Goal: Information Seeking & Learning: Check status

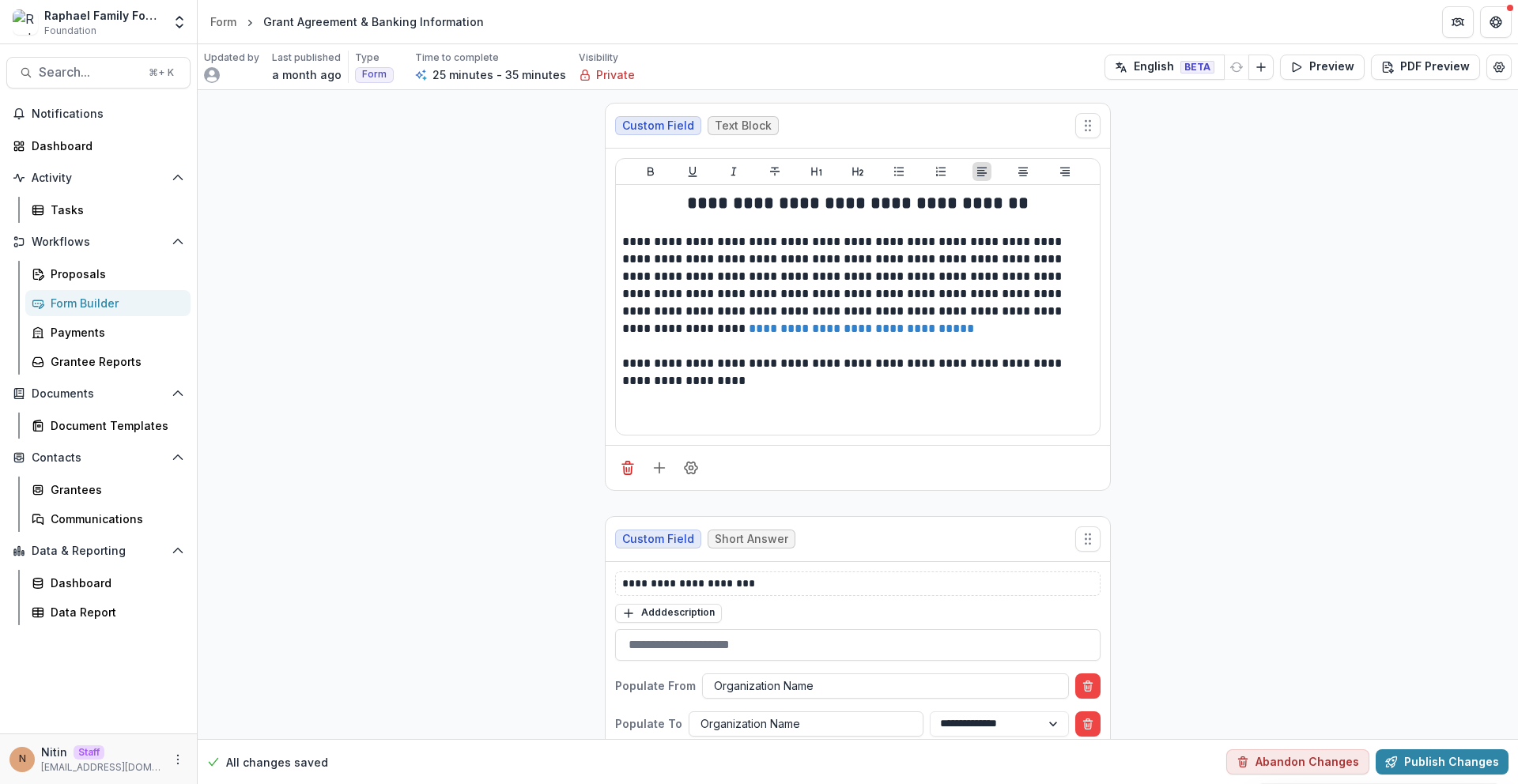
scroll to position [292, 0]
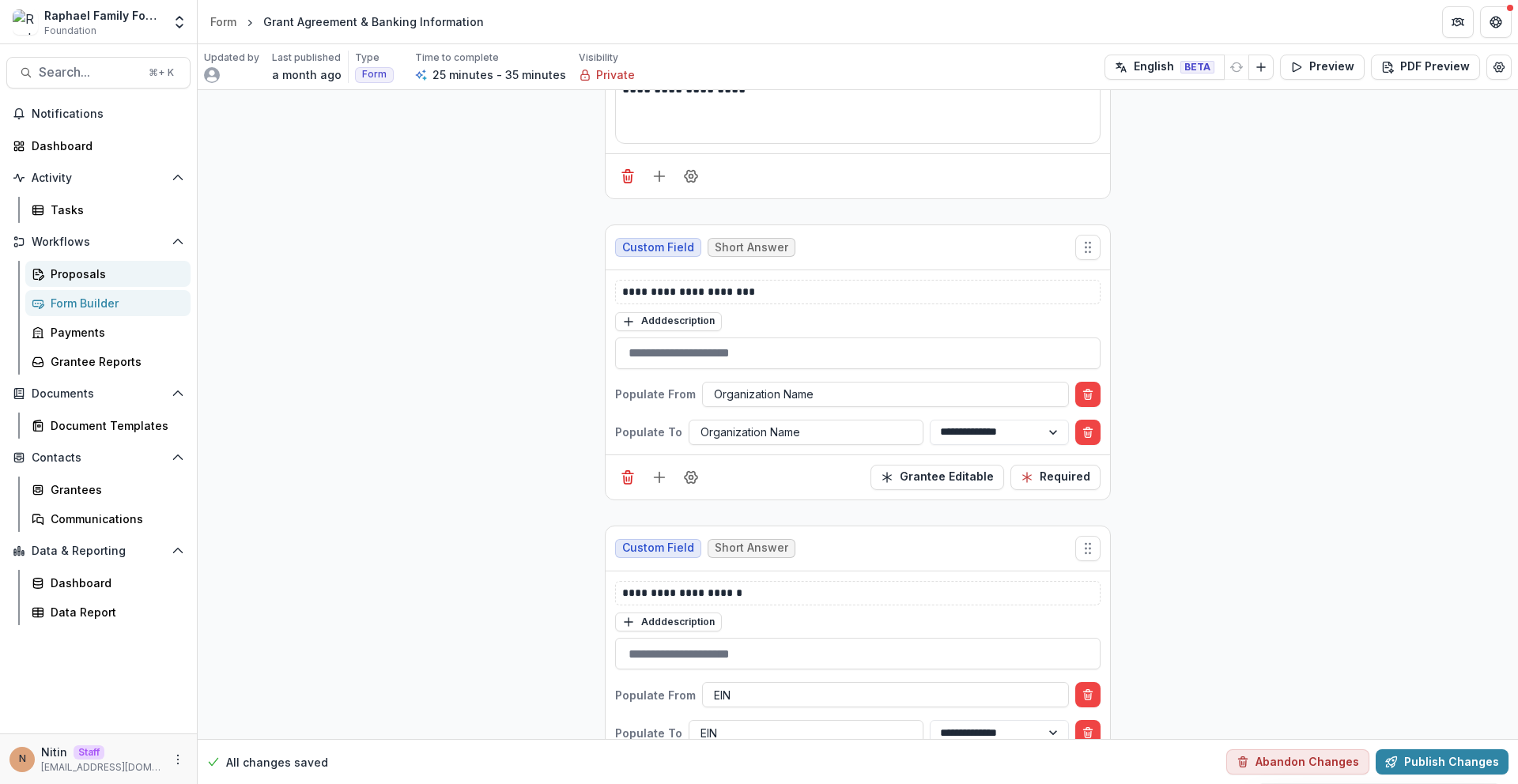
click at [87, 272] on div "Proposals" at bounding box center [114, 274] width 127 height 17
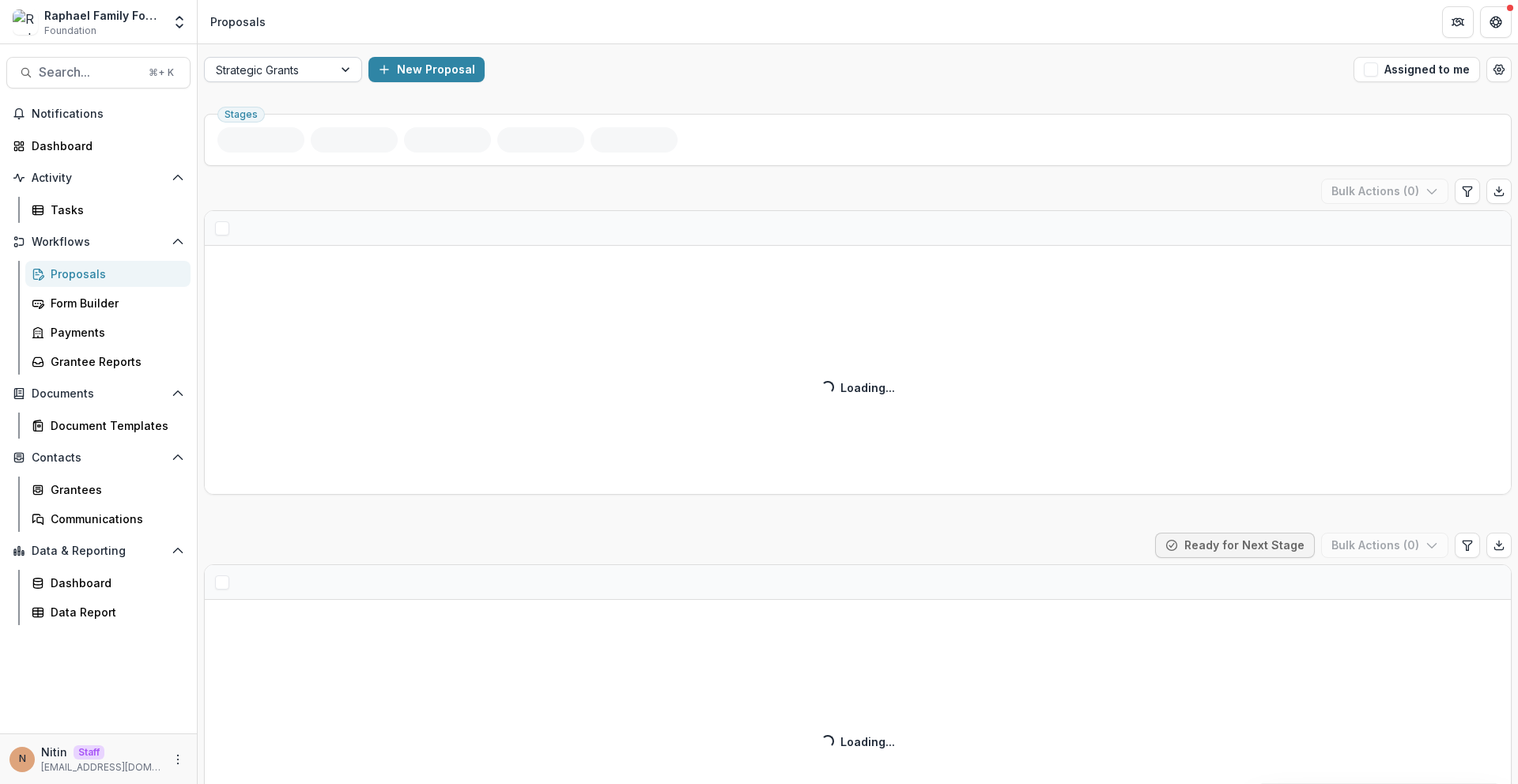
click at [306, 79] on div "Strategic Grants" at bounding box center [269, 69] width 128 height 23
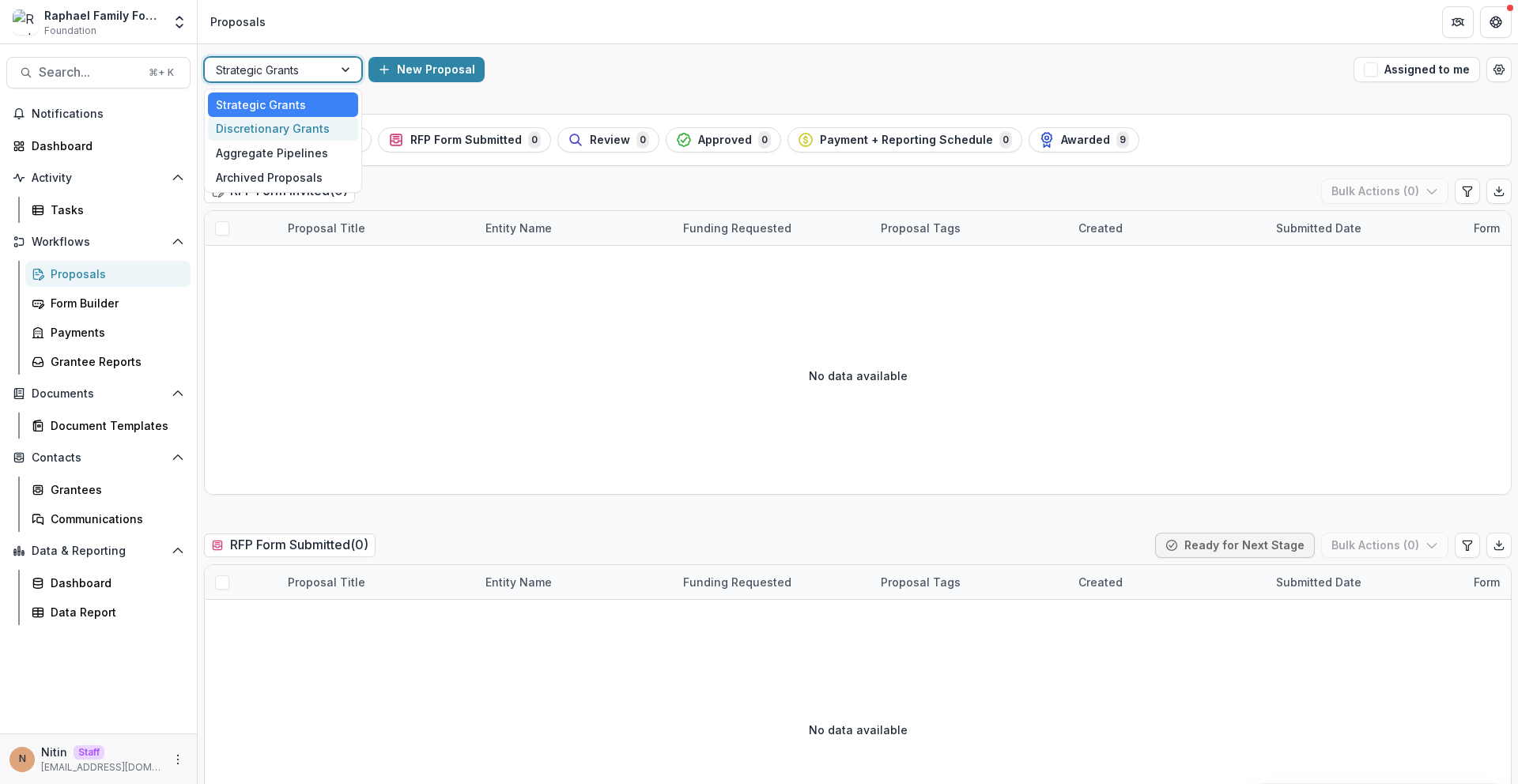
click at [266, 137] on div "Discretionary Grants" at bounding box center [282, 129] width 150 height 24
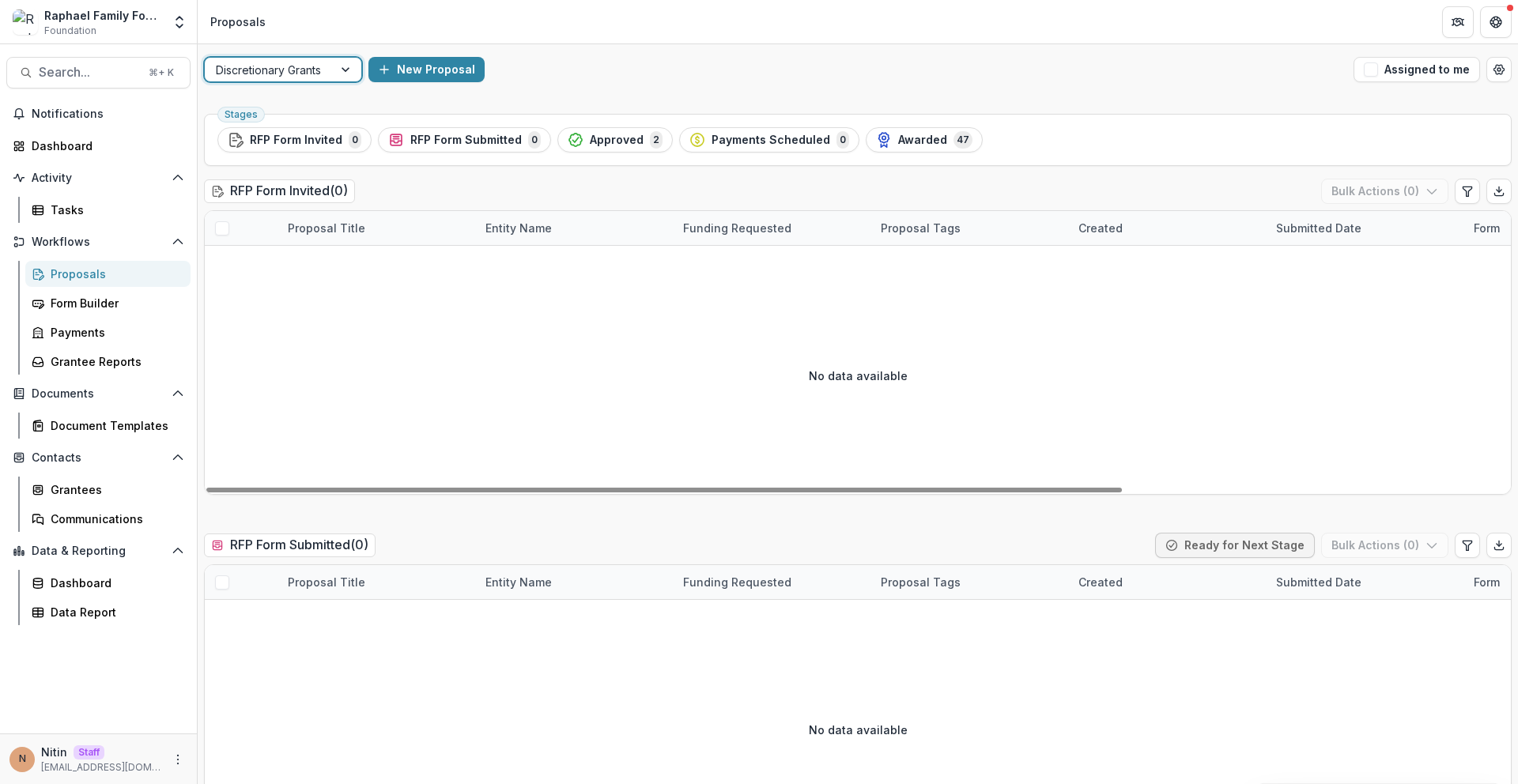
click at [904, 154] on div "Stages RFP Form Invited 0 RFP Form Submitted 0 Approved 2 Payments Scheduled 0 …" at bounding box center [858, 140] width 1308 height 52
click at [908, 137] on span "Awarded" at bounding box center [922, 140] width 49 height 14
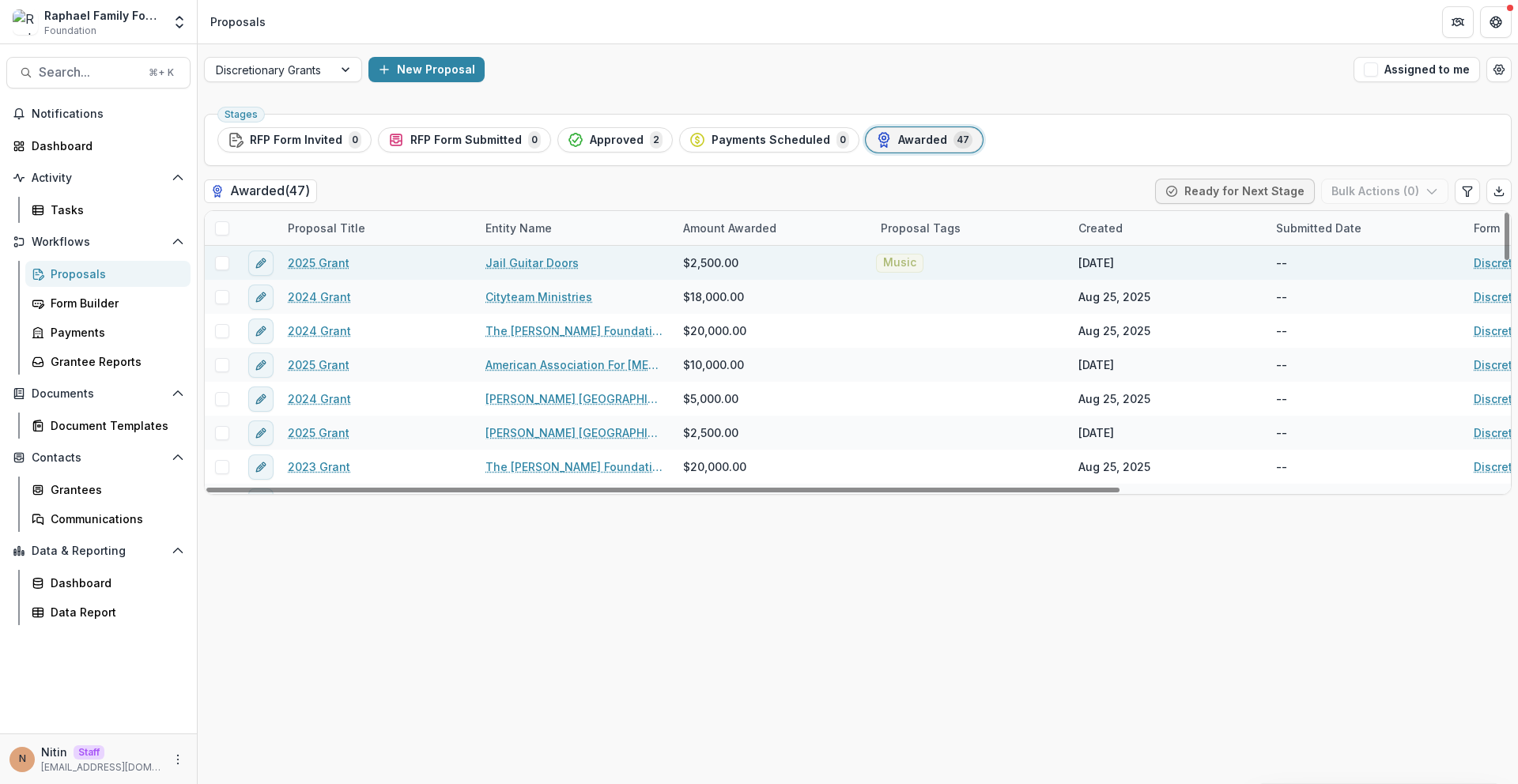
click at [326, 262] on link "2025 Grant" at bounding box center [319, 263] width 62 height 17
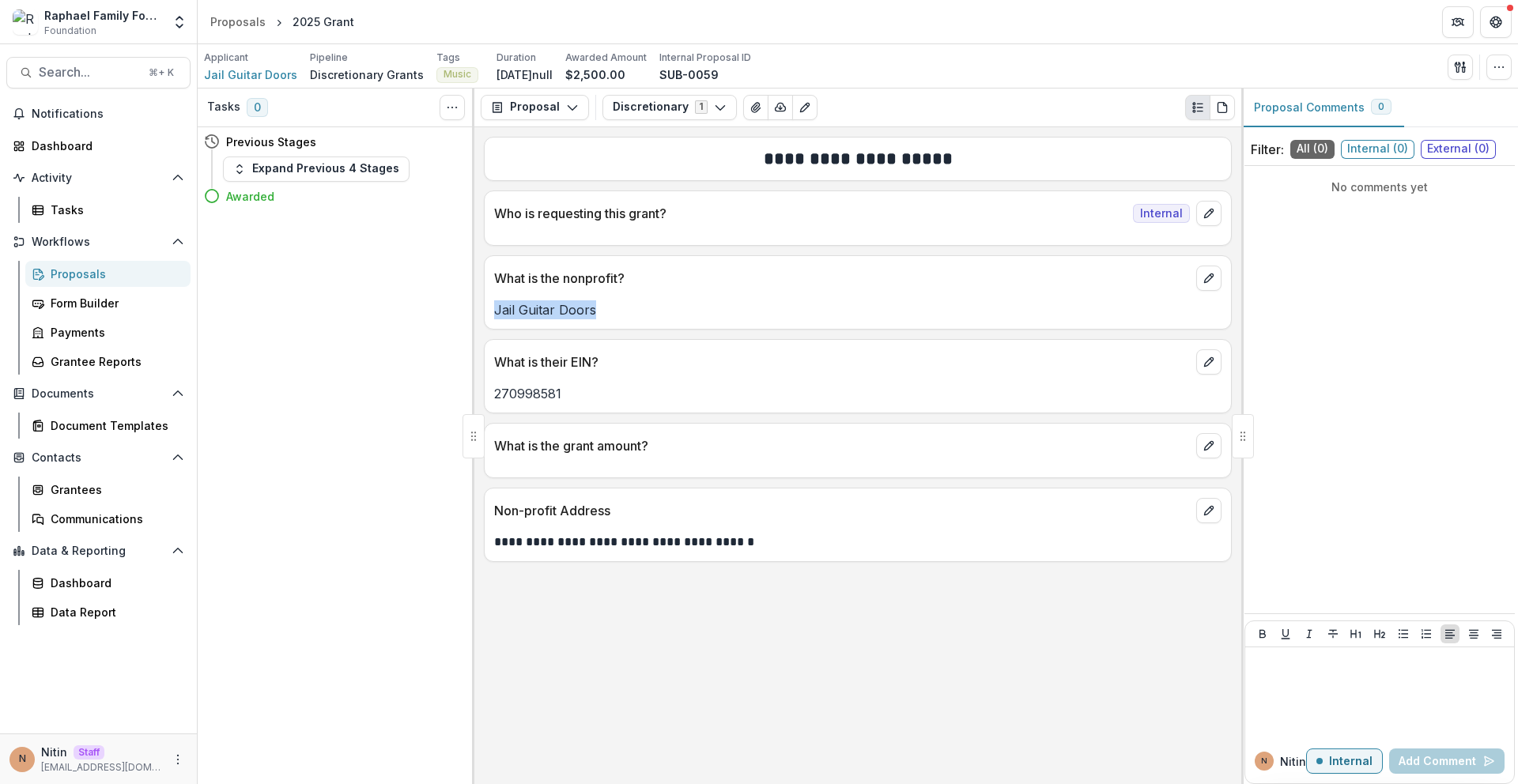
drag, startPoint x: 615, startPoint y: 299, endPoint x: 622, endPoint y: 314, distance: 16.6
click at [622, 314] on div "Jail Guitar Doors" at bounding box center [858, 305] width 746 height 29
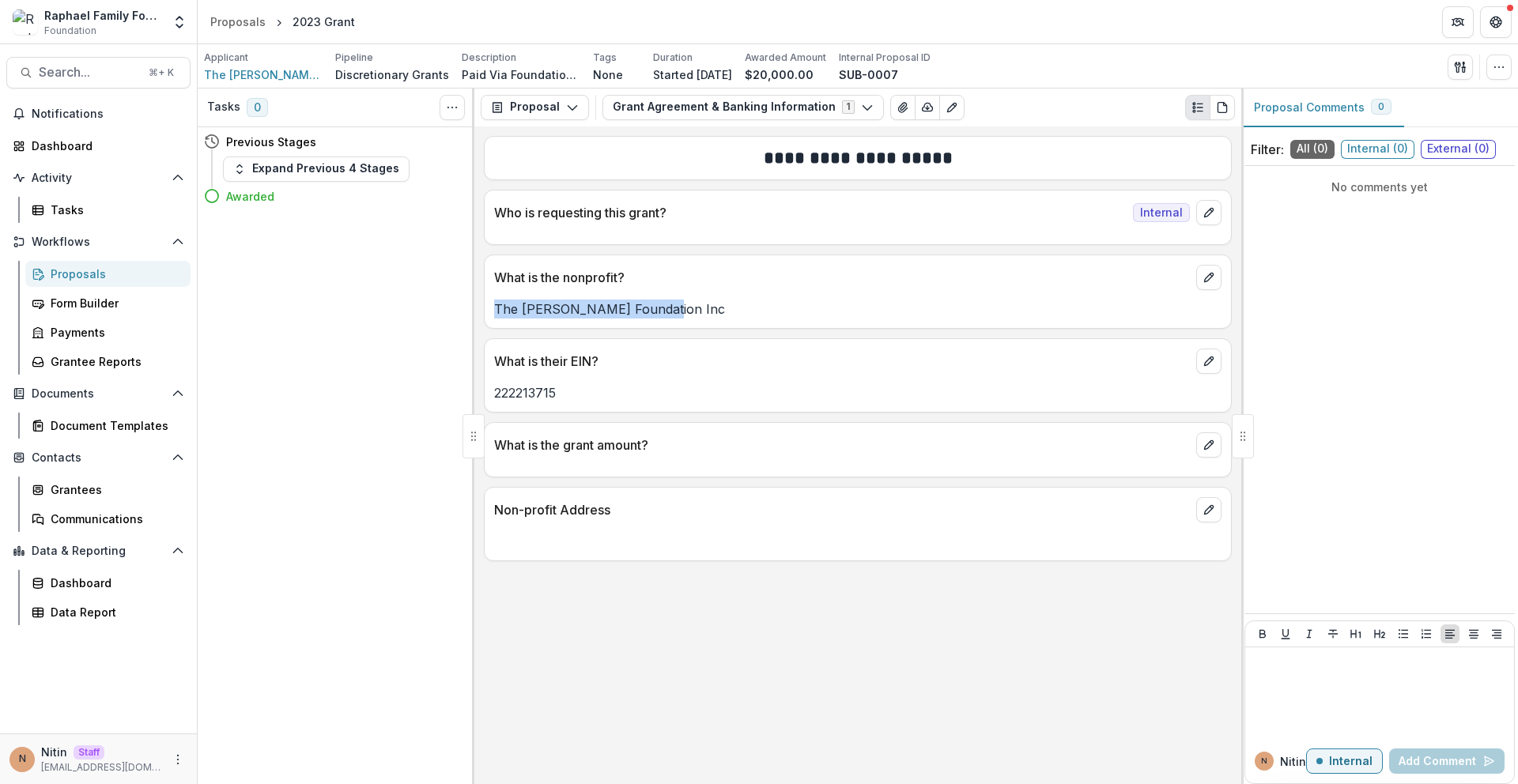
drag, startPoint x: 676, startPoint y: 309, endPoint x: 494, endPoint y: 317, distance: 182.2
click at [494, 317] on p "The [PERSON_NAME] Foundation Inc" at bounding box center [857, 308] width 727 height 19
click at [494, 317] on p "The [PERSON_NAME] Foundation Inc" at bounding box center [857, 308] width 727 height 19
drag, startPoint x: 492, startPoint y: 315, endPoint x: 694, endPoint y: 305, distance: 202.2
click at [694, 305] on div "The [PERSON_NAME] Foundation Inc" at bounding box center [858, 308] width 746 height 19
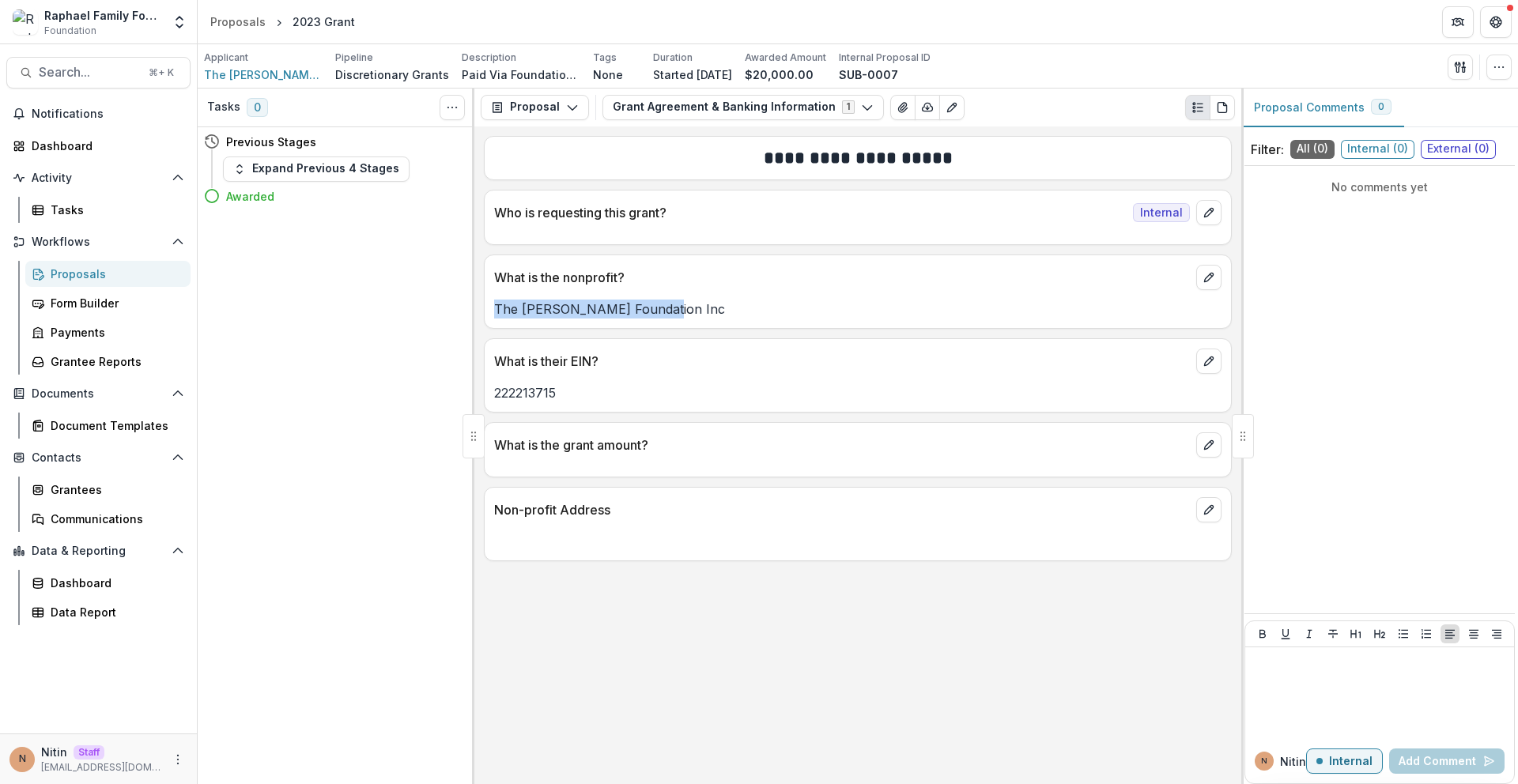
click at [694, 306] on p "The [PERSON_NAME] Foundation Inc" at bounding box center [857, 308] width 727 height 19
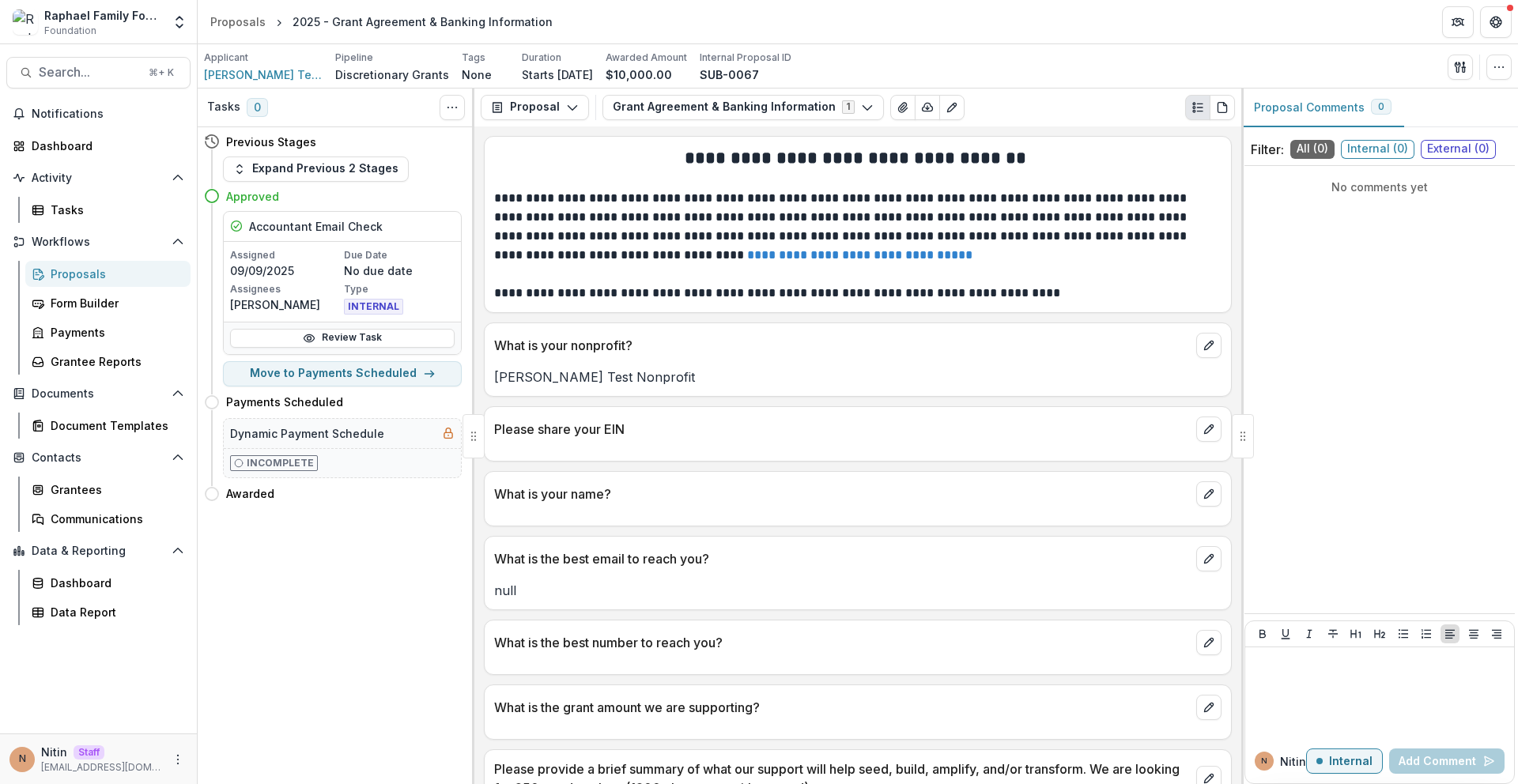
drag, startPoint x: 314, startPoint y: 79, endPoint x: 413, endPoint y: 79, distance: 99.0
click at [408, 68] on div "Applicant [PERSON_NAME] Test Nonprofit Pipeline Discretionary Grants Tags None …" at bounding box center [497, 67] width 587 height 32
drag, startPoint x: 420, startPoint y: 77, endPoint x: 329, endPoint y: 78, distance: 91.0
click at [335, 78] on p "Discretionary Grants" at bounding box center [392, 75] width 114 height 17
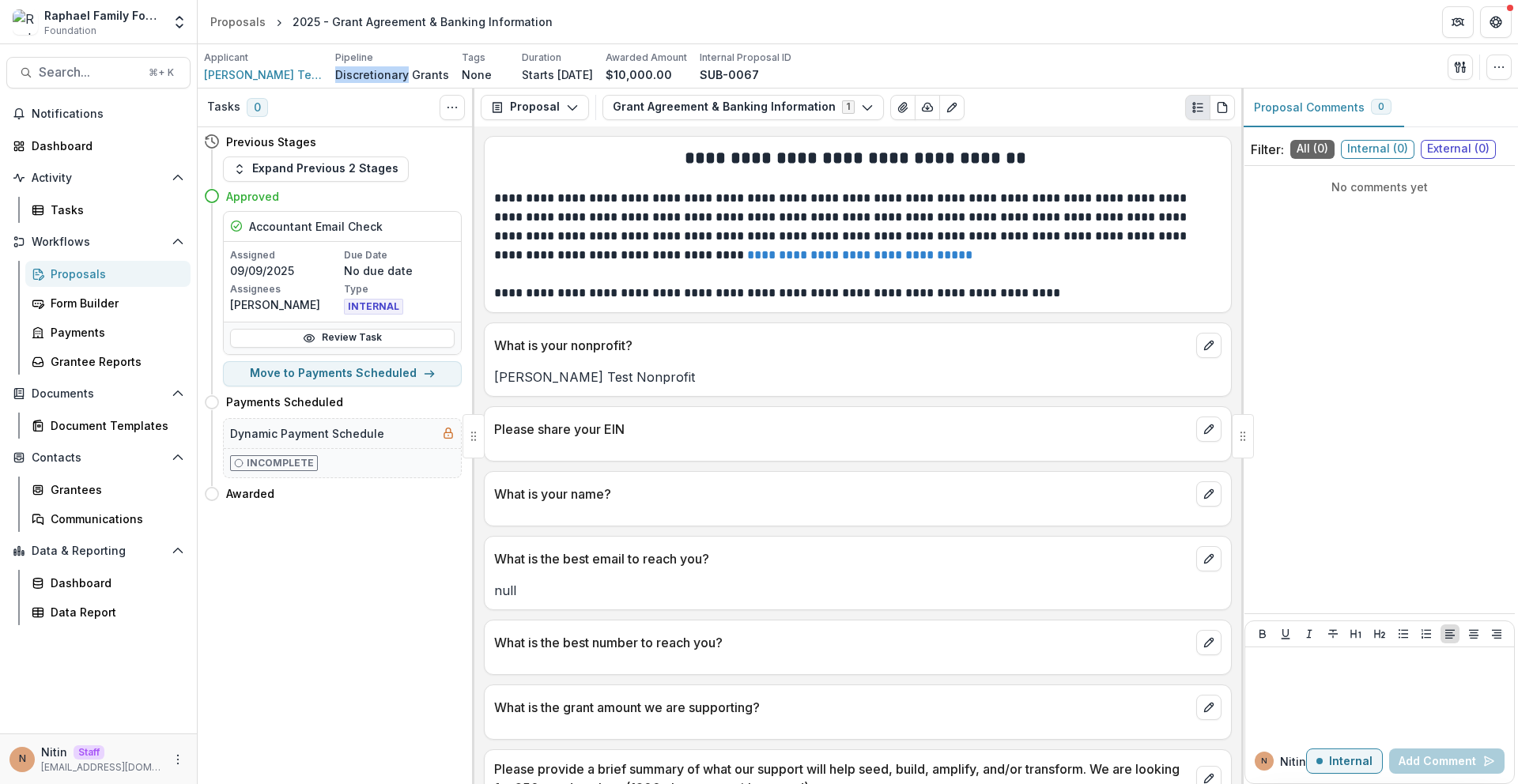
click at [335, 78] on p "Discretionary Grants" at bounding box center [392, 75] width 114 height 17
click at [335, 72] on p "Discretionary Grants" at bounding box center [392, 75] width 114 height 17
click at [335, 73] on p "Discretionary Grants" at bounding box center [392, 75] width 114 height 17
click at [220, 14] on div "Proposals" at bounding box center [238, 22] width 56 height 17
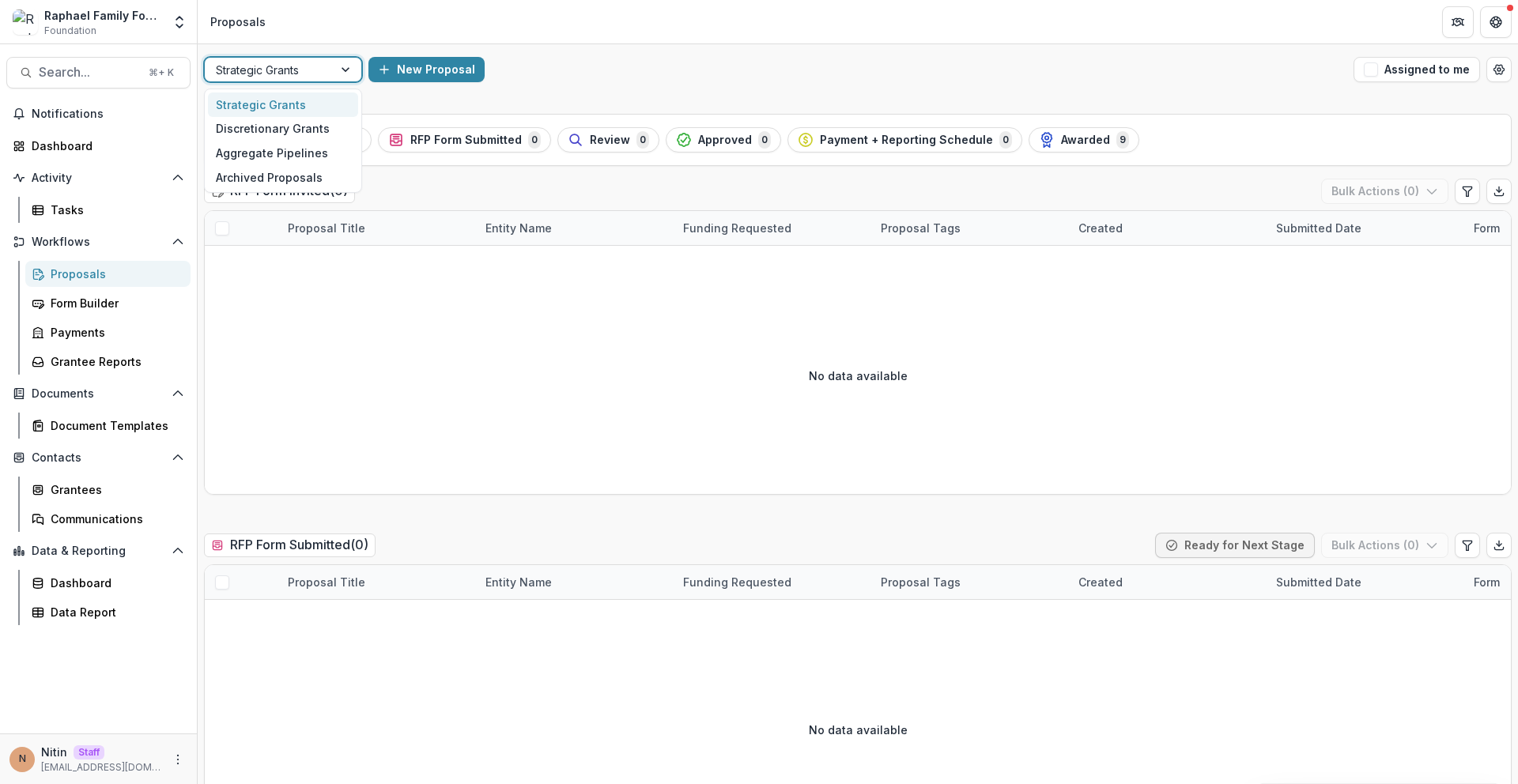
click at [277, 68] on div at bounding box center [269, 69] width 106 height 19
click at [266, 121] on div "Discretionary Grants" at bounding box center [282, 129] width 150 height 24
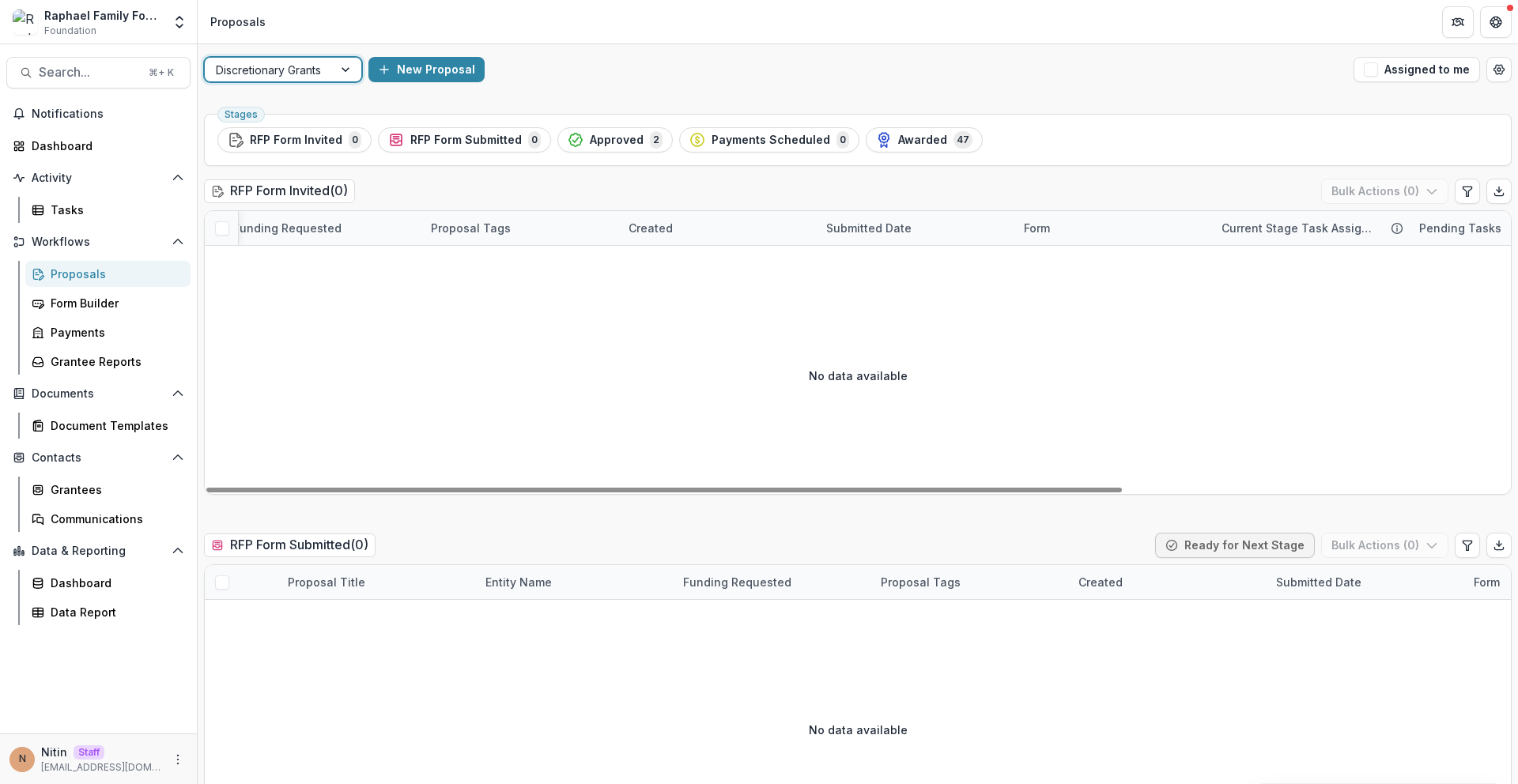
scroll to position [0, 551]
click at [609, 145] on span "Approved" at bounding box center [617, 140] width 54 height 14
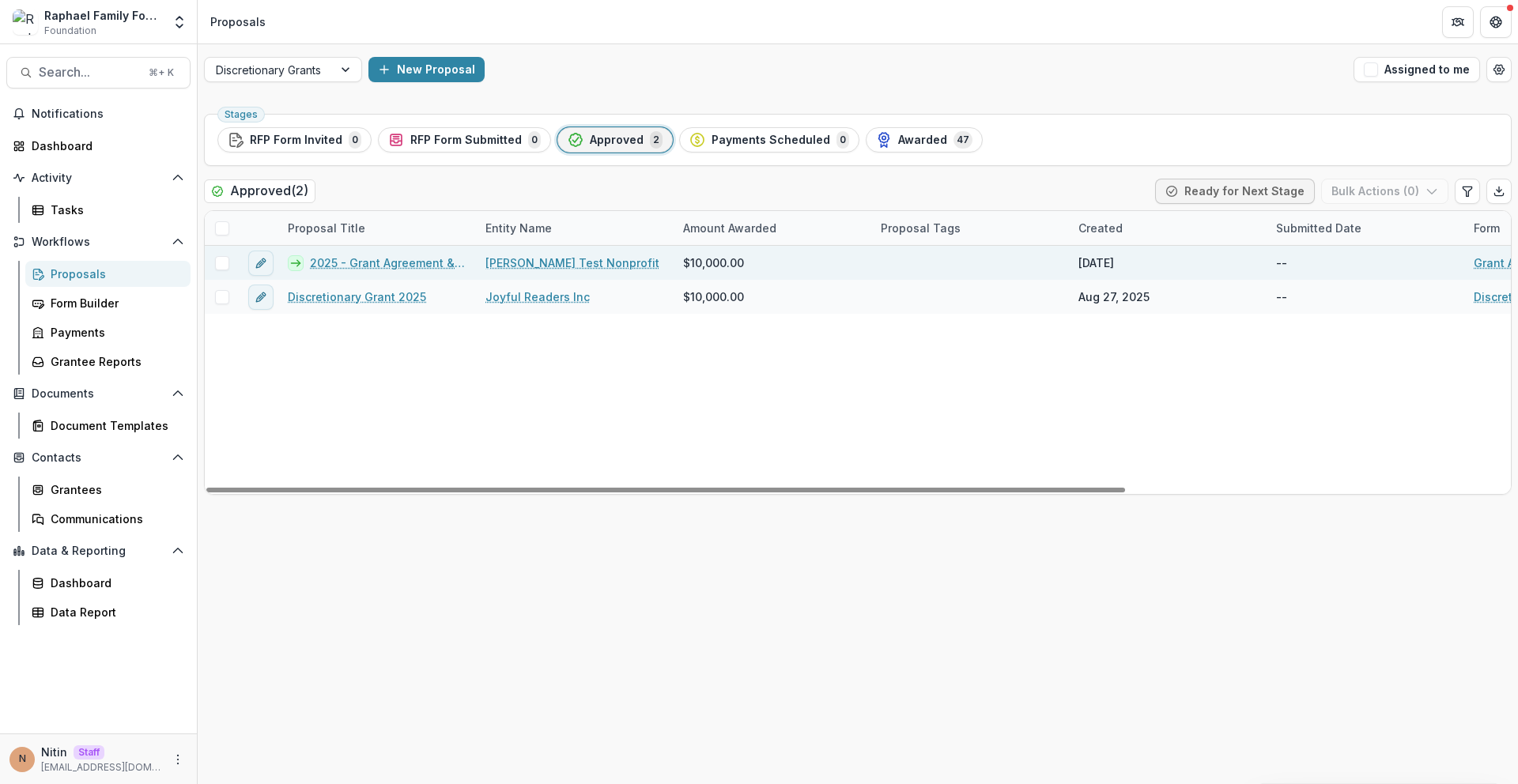
click at [419, 264] on link "2025 - Grant Agreement & Banking Information" at bounding box center [388, 263] width 157 height 17
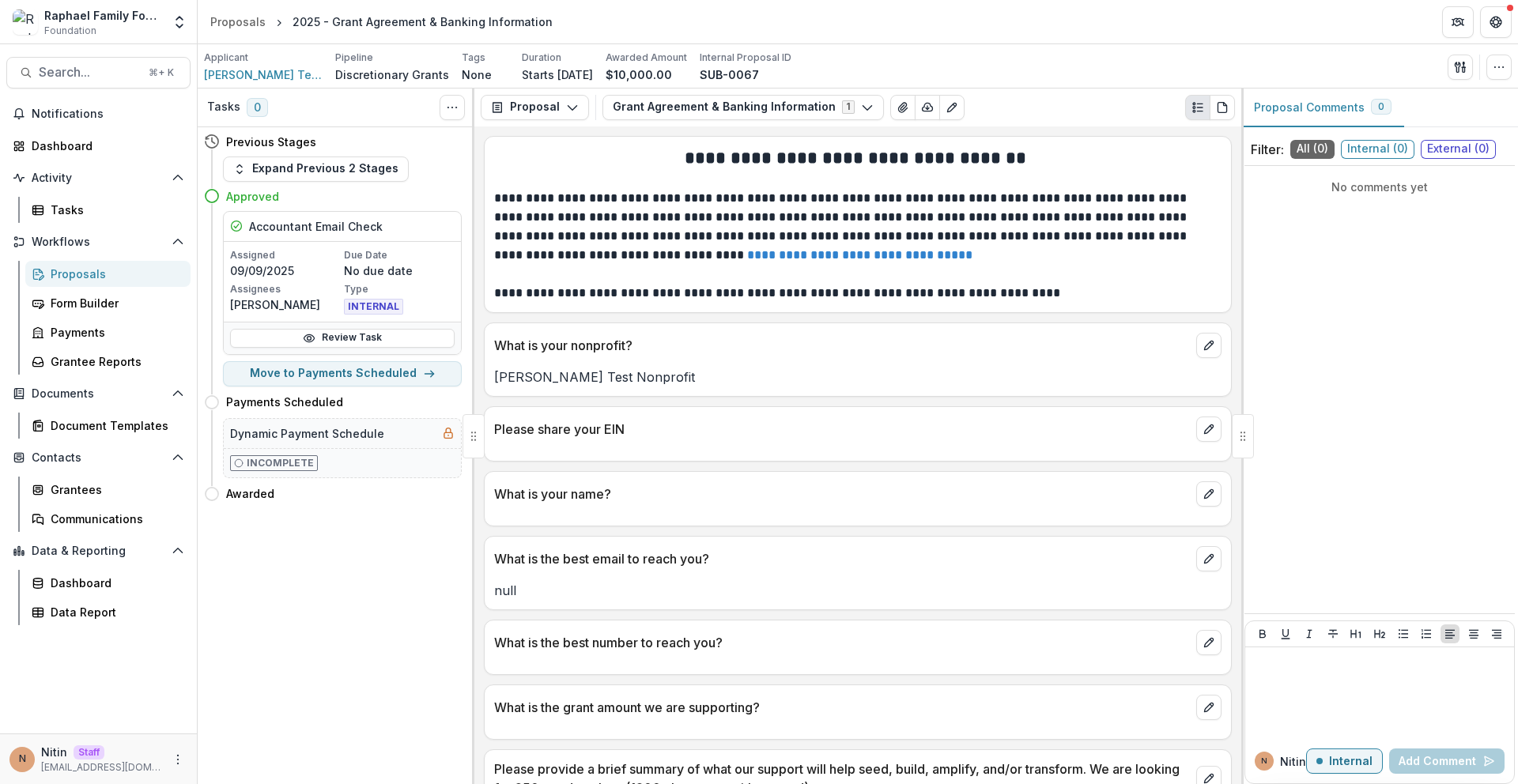
click at [75, 272] on div "Proposals" at bounding box center [114, 274] width 127 height 17
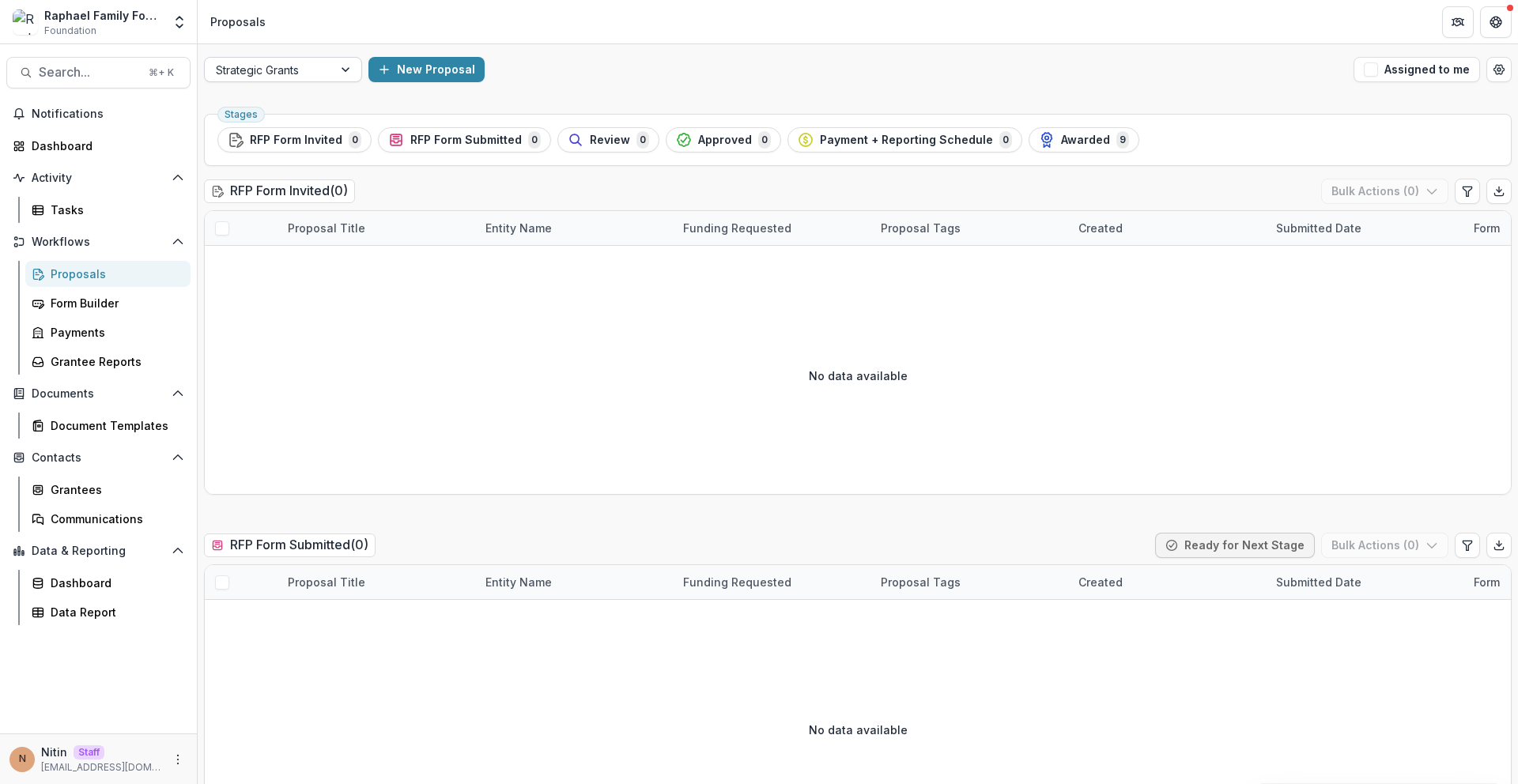
click at [286, 62] on div at bounding box center [269, 69] width 106 height 19
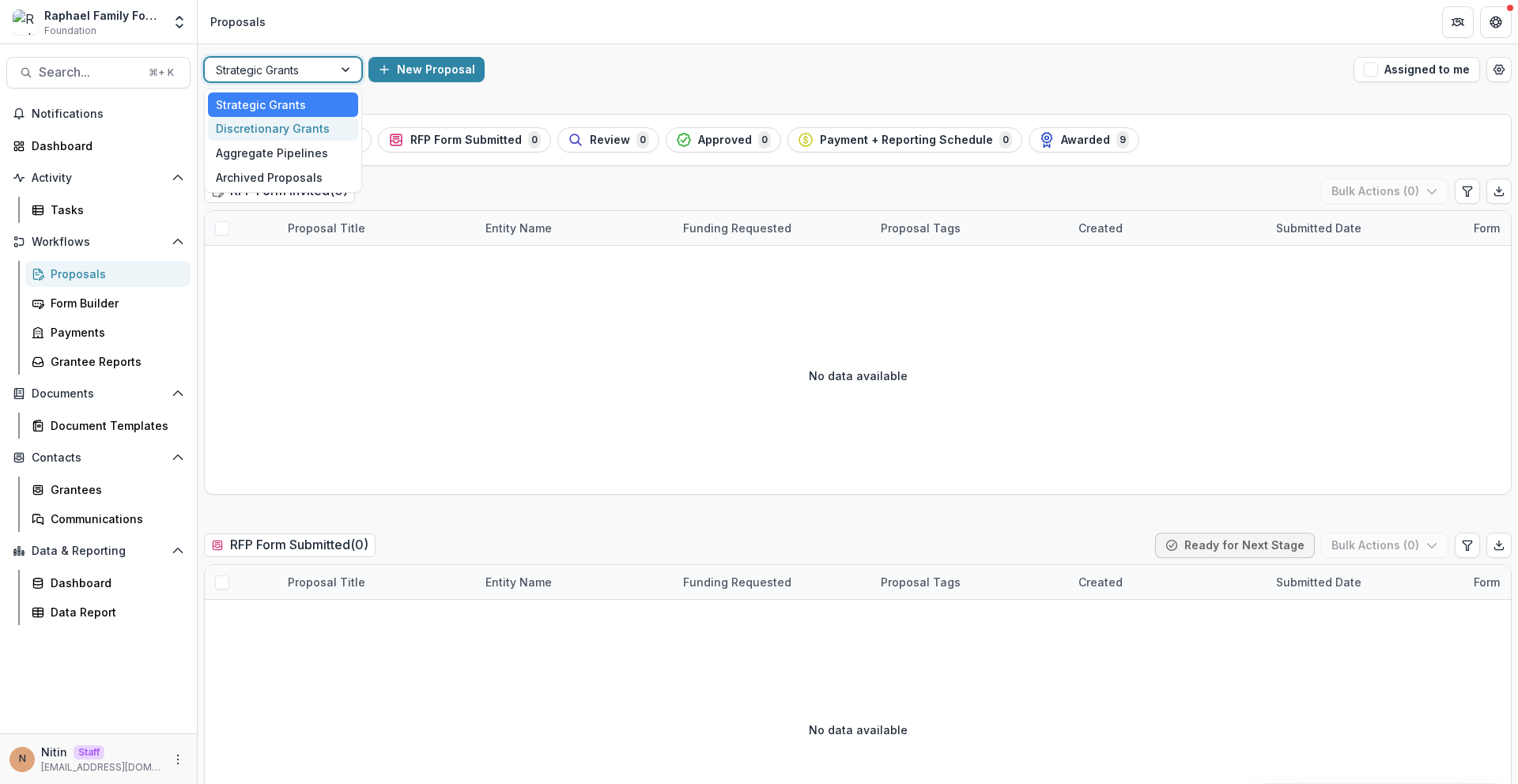
click at [269, 131] on div "Discretionary Grants" at bounding box center [282, 129] width 150 height 24
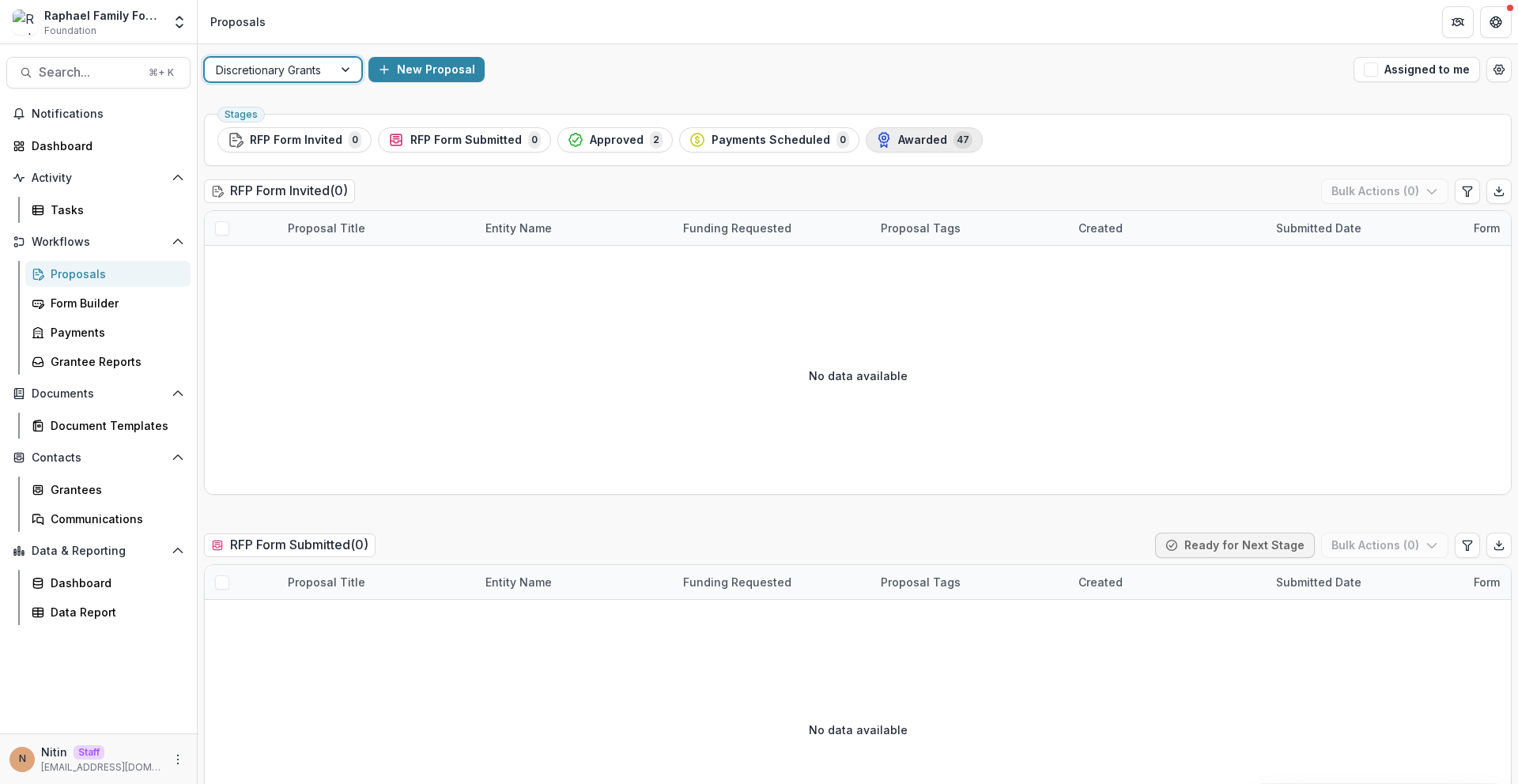
click at [939, 131] on div "Awarded 47" at bounding box center [924, 140] width 96 height 18
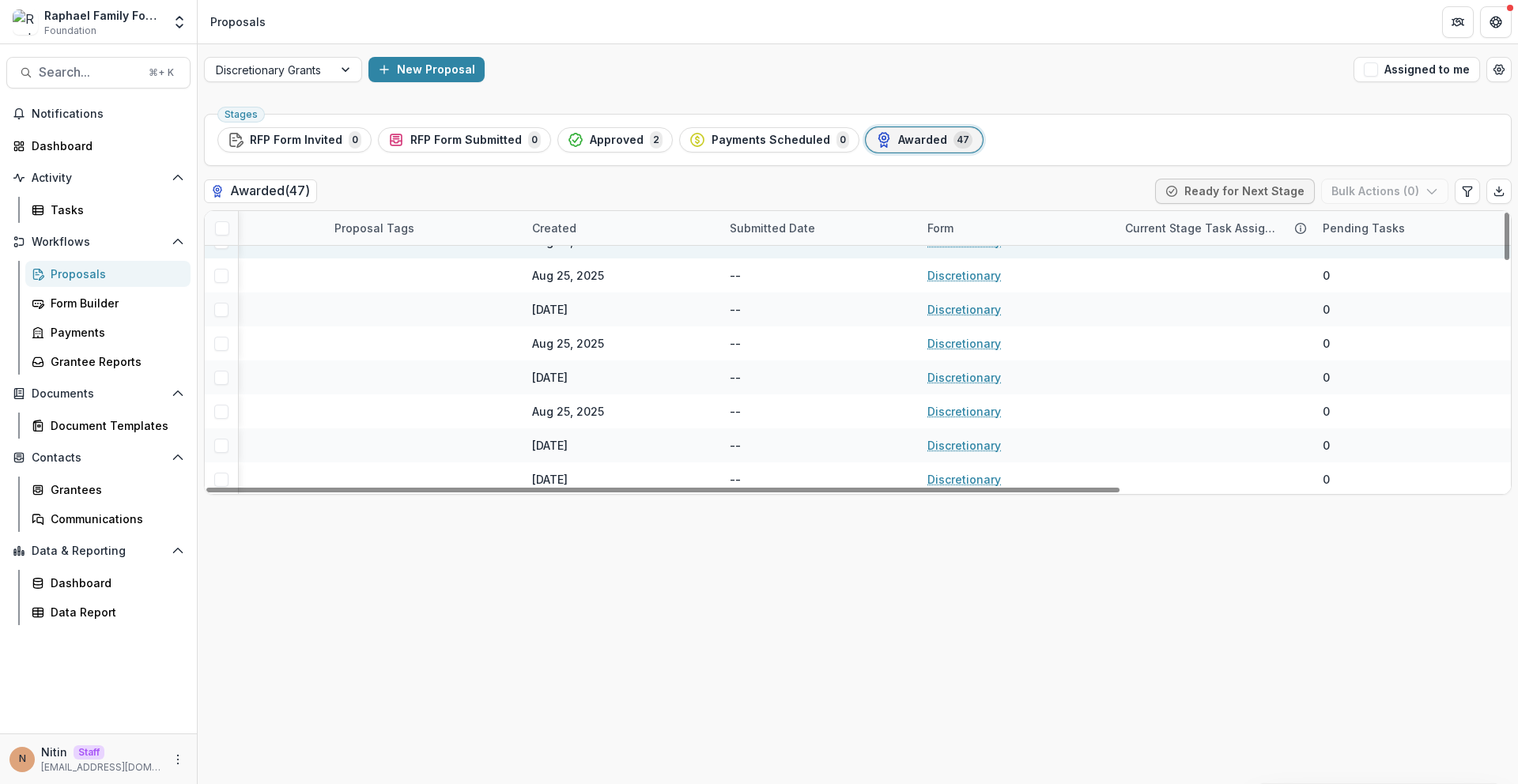
scroll to position [0, 546]
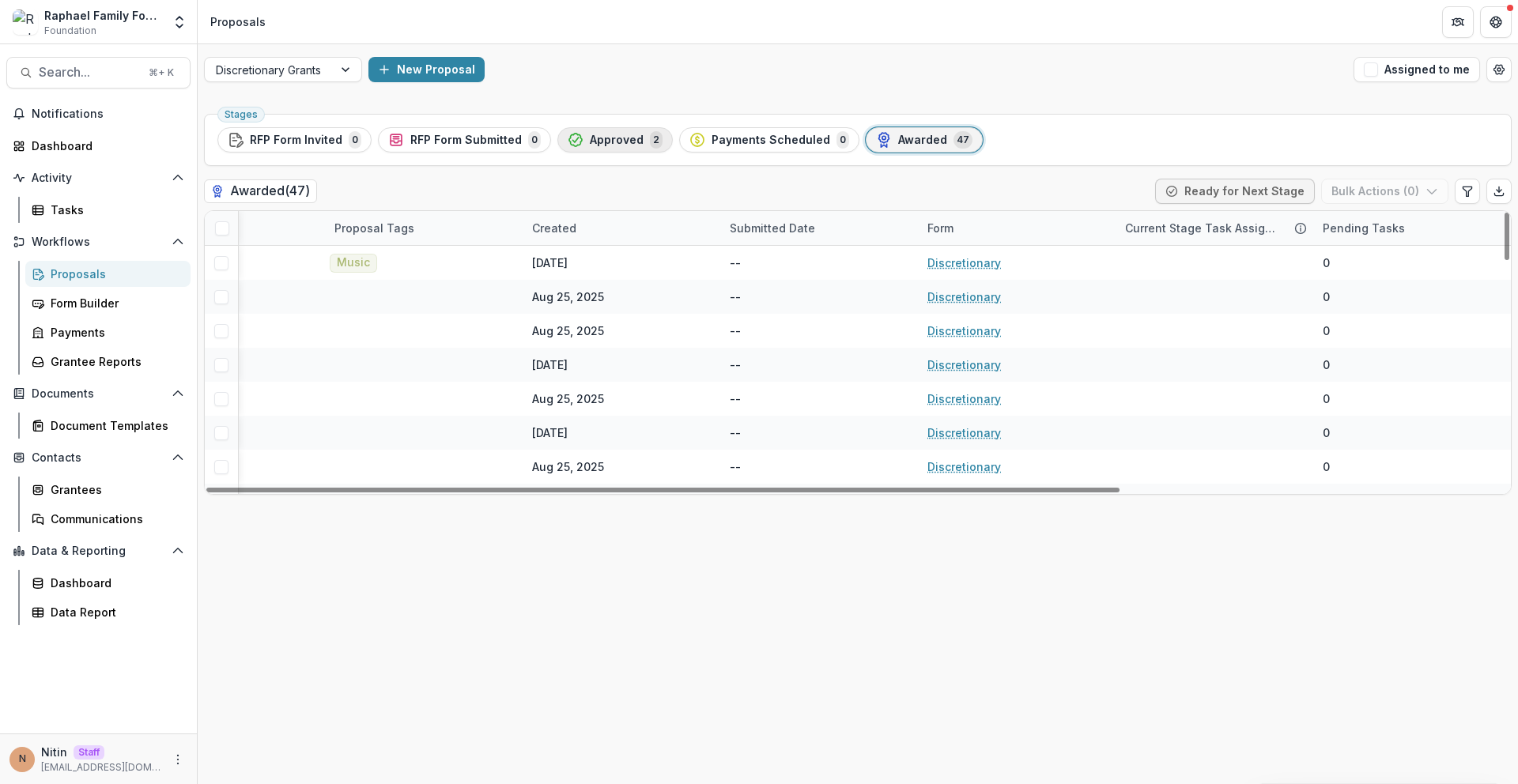
click at [650, 141] on span "2" at bounding box center [657, 140] width 13 height 18
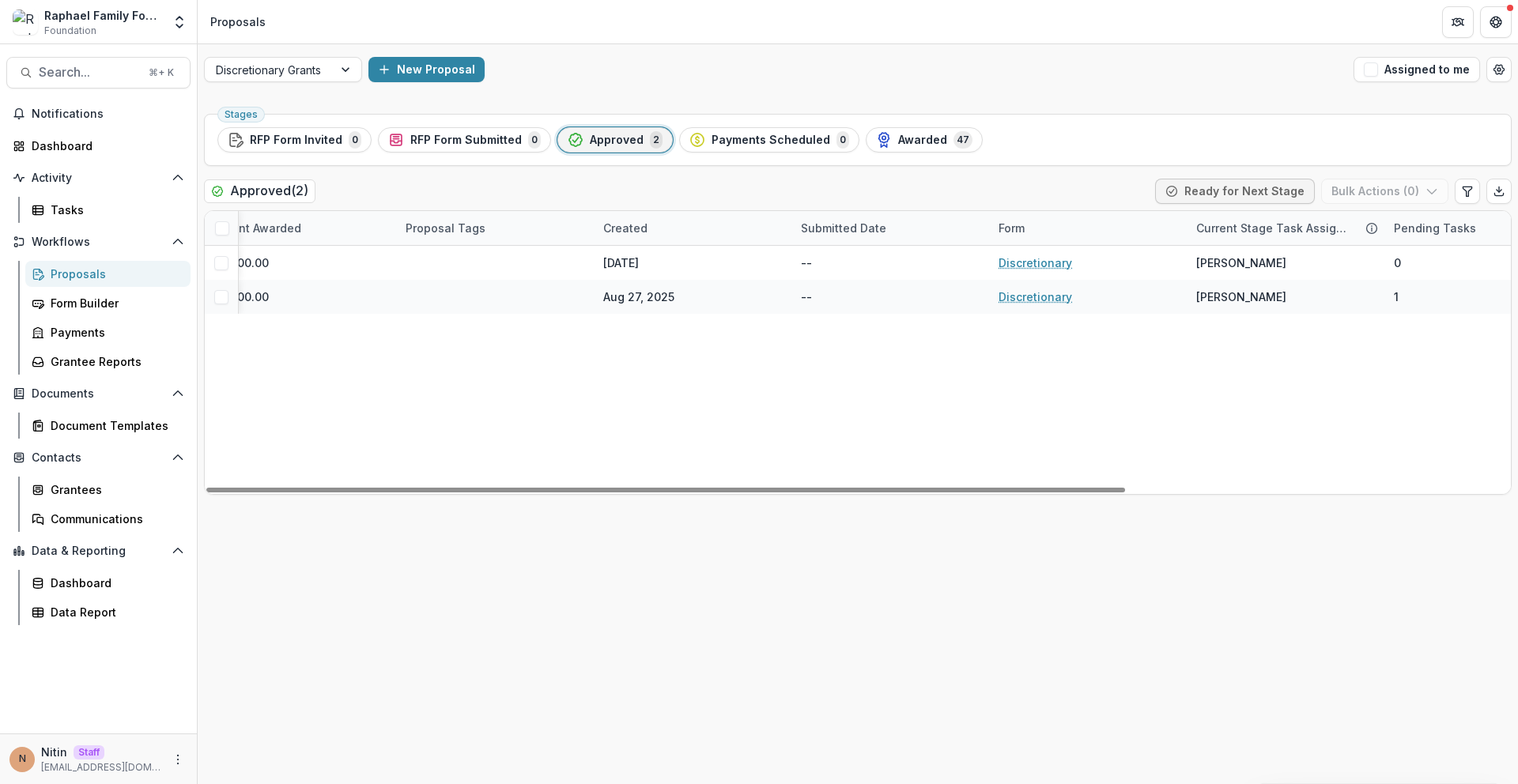
scroll to position [0, 546]
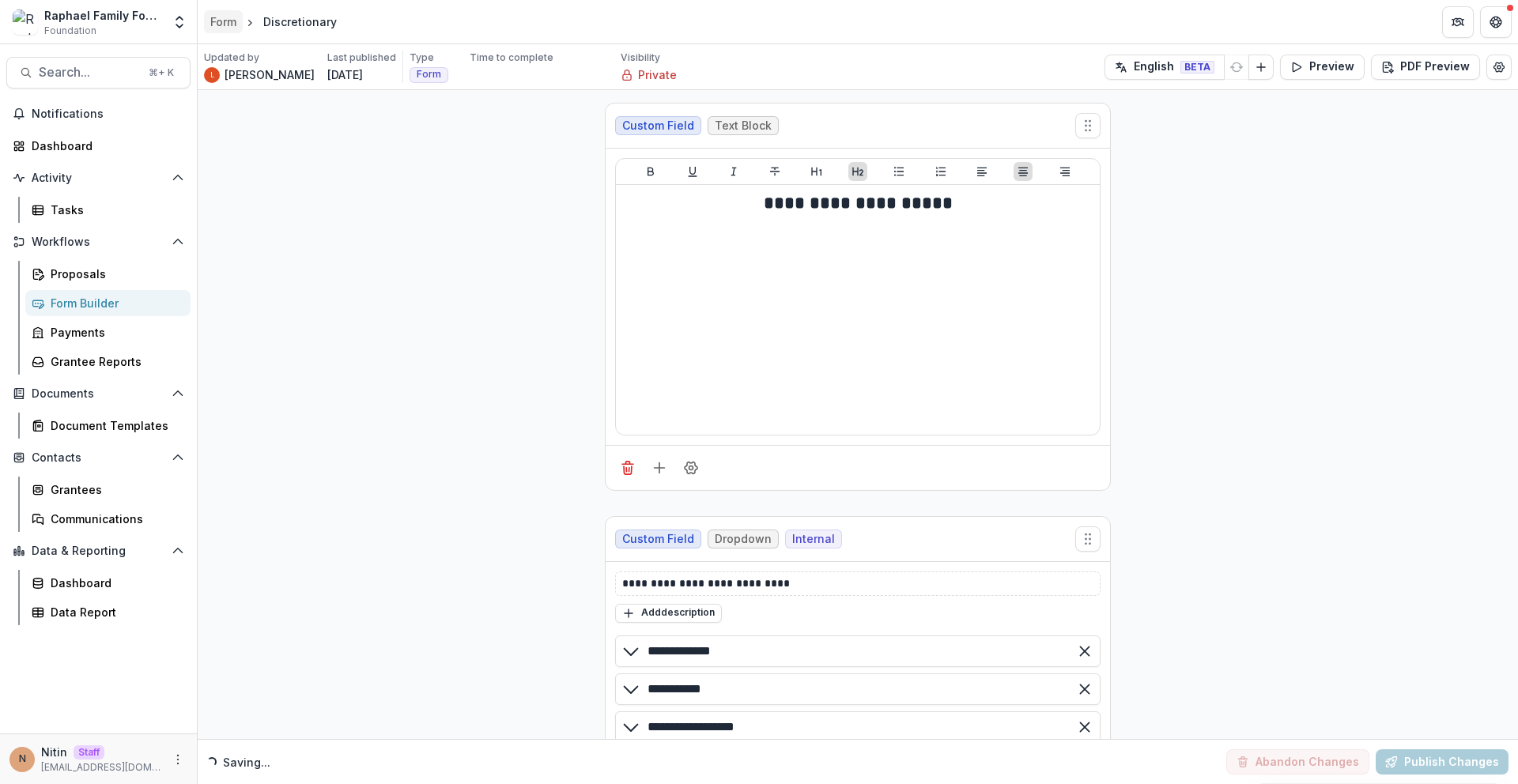
click at [236, 19] on div "Form" at bounding box center [223, 22] width 26 height 17
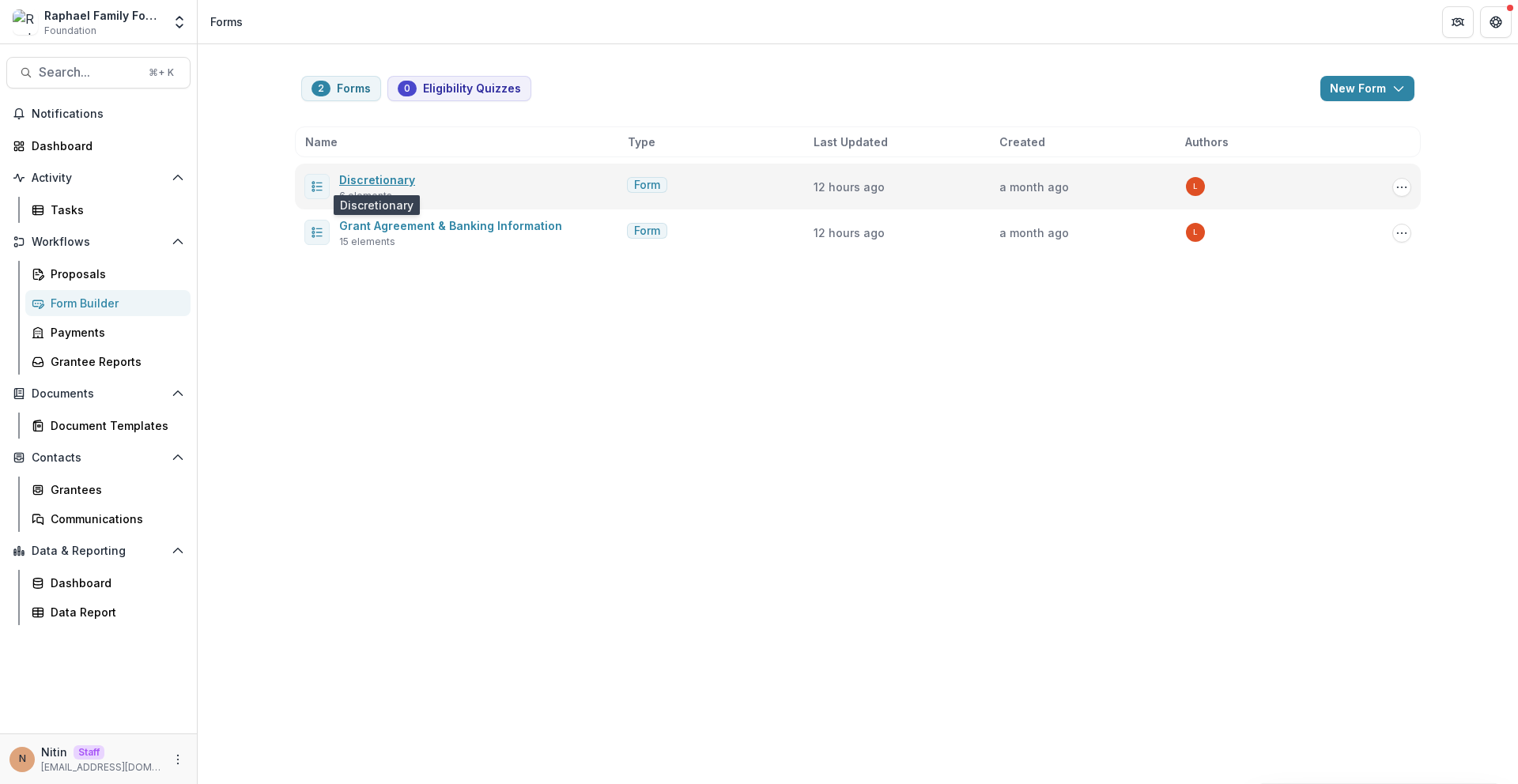
click at [380, 174] on link "Discretionary" at bounding box center [377, 180] width 76 height 14
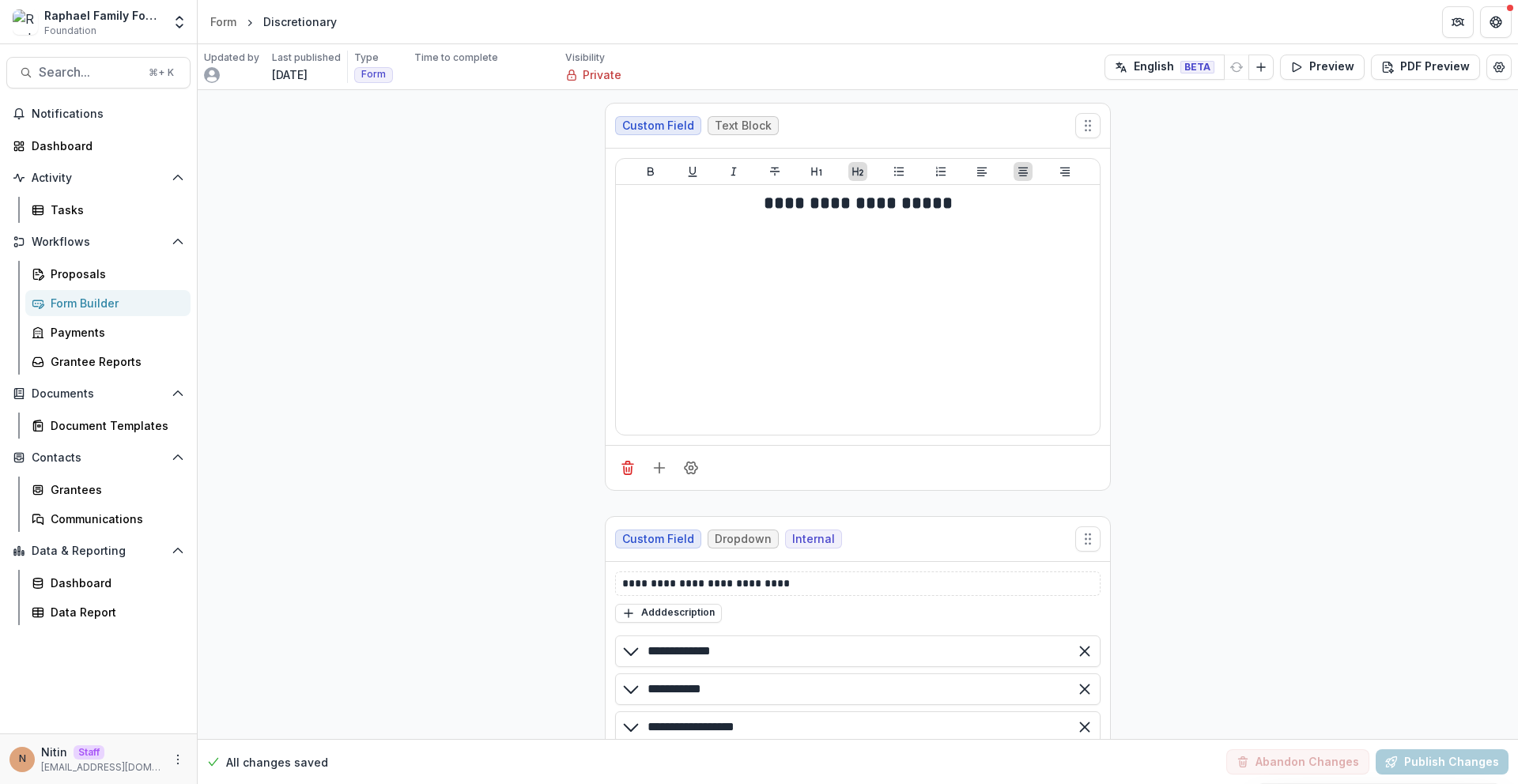
drag, startPoint x: 366, startPoint y: 150, endPoint x: 354, endPoint y: 145, distance: 13.0
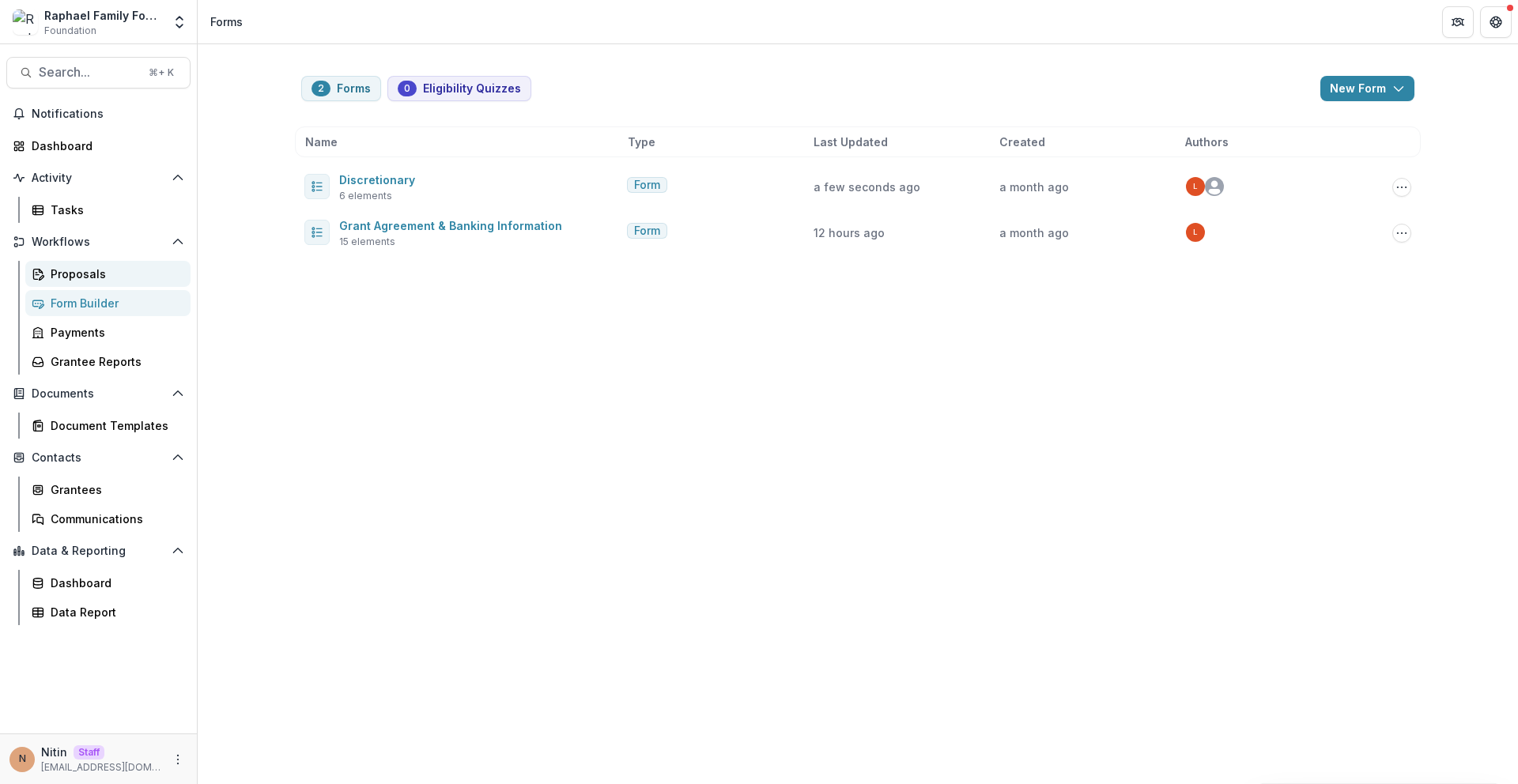
click at [90, 283] on link "Proposals" at bounding box center [107, 274] width 165 height 26
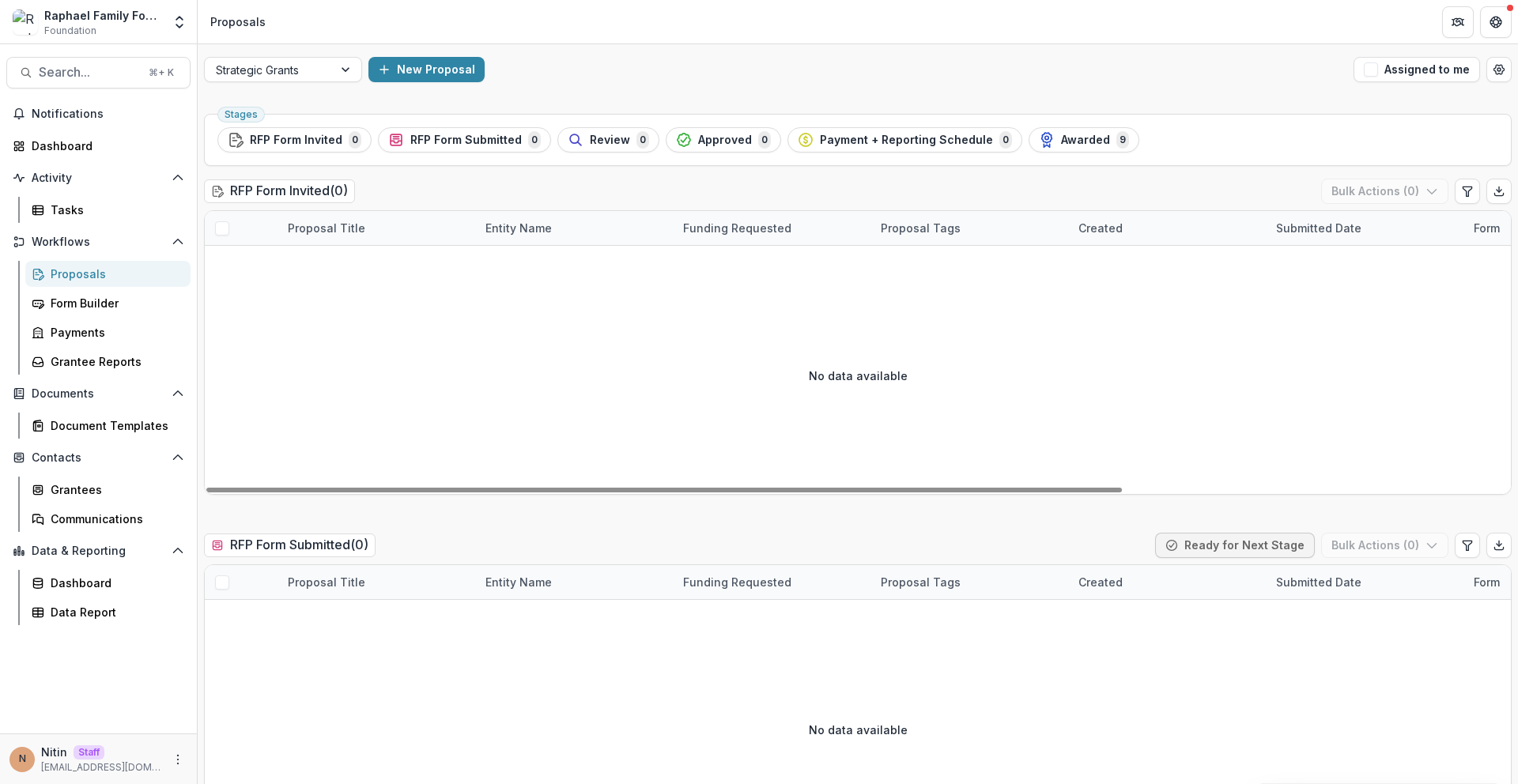
click at [316, 82] on div "Strategic Grants New Proposal Assigned to me" at bounding box center [857, 69] width 1320 height 51
click at [307, 75] on div at bounding box center [269, 69] width 106 height 19
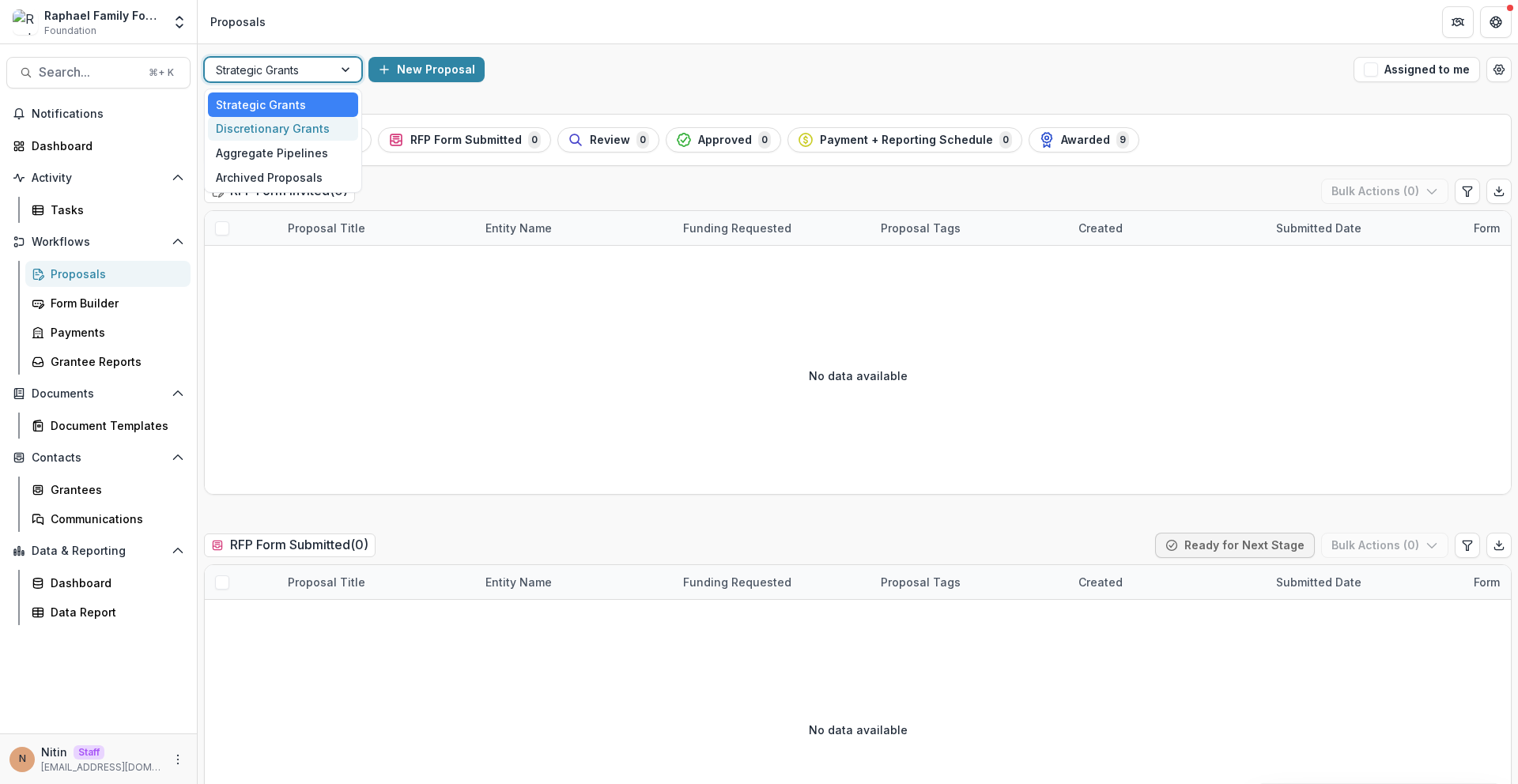
click at [278, 125] on div "Discretionary Grants" at bounding box center [282, 129] width 150 height 24
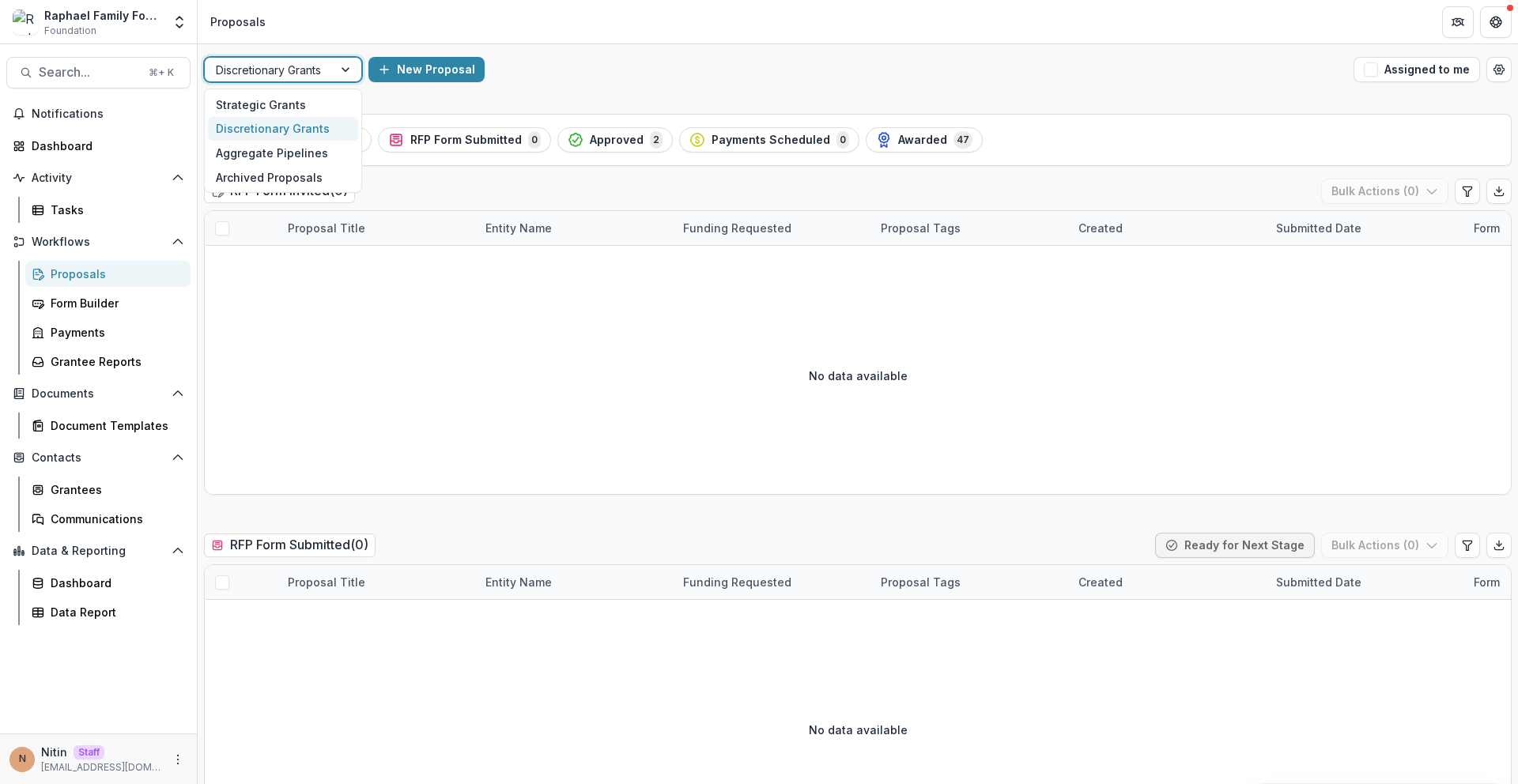
click at [299, 79] on div "Discretionary Grants" at bounding box center [269, 69] width 128 height 23
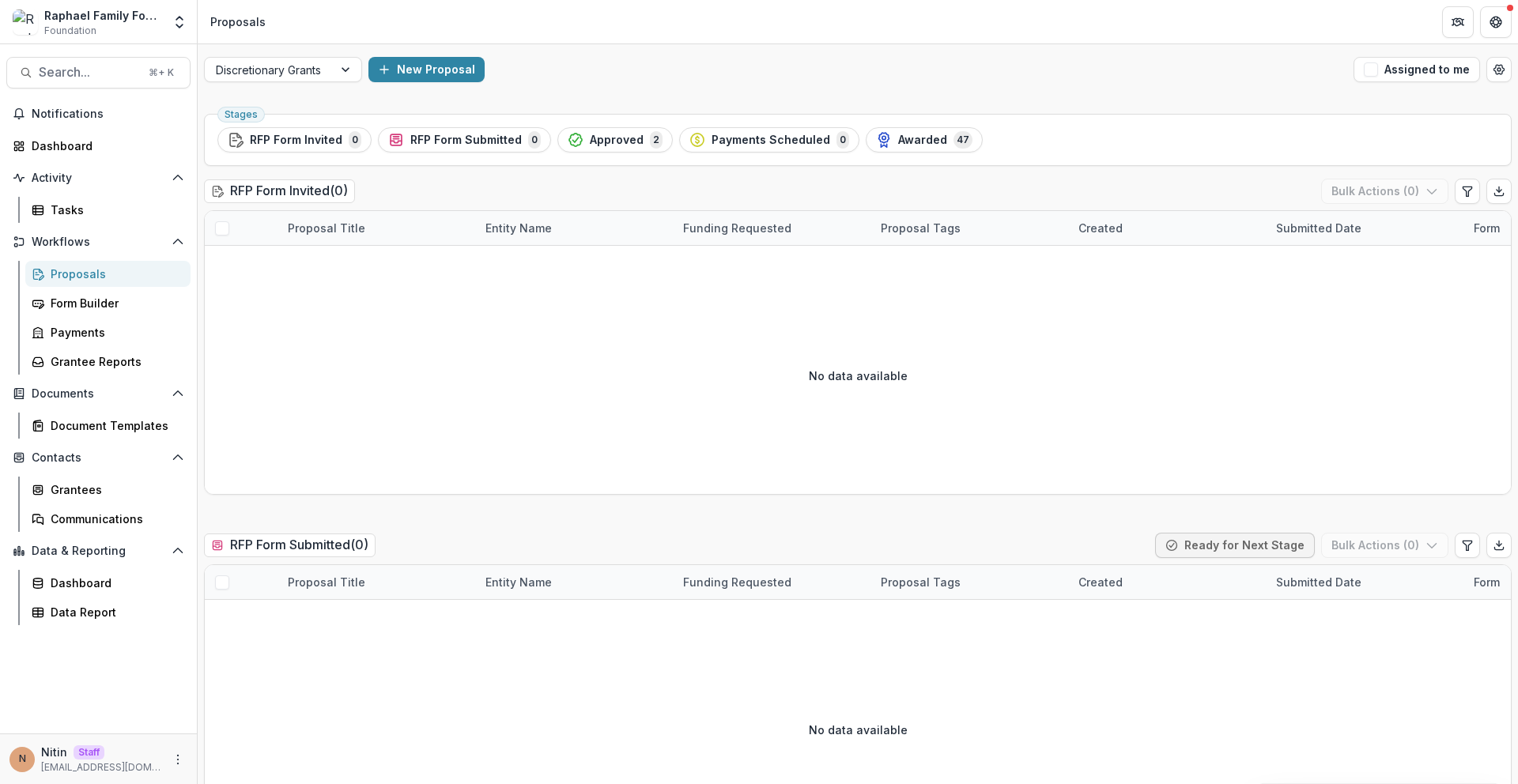
click at [608, 153] on div "Stages RFP Form Invited 0 RFP Form Submitted 0 Approved 2 Payments Scheduled 0 …" at bounding box center [858, 140] width 1308 height 52
click at [610, 143] on span "Approved" at bounding box center [617, 140] width 54 height 14
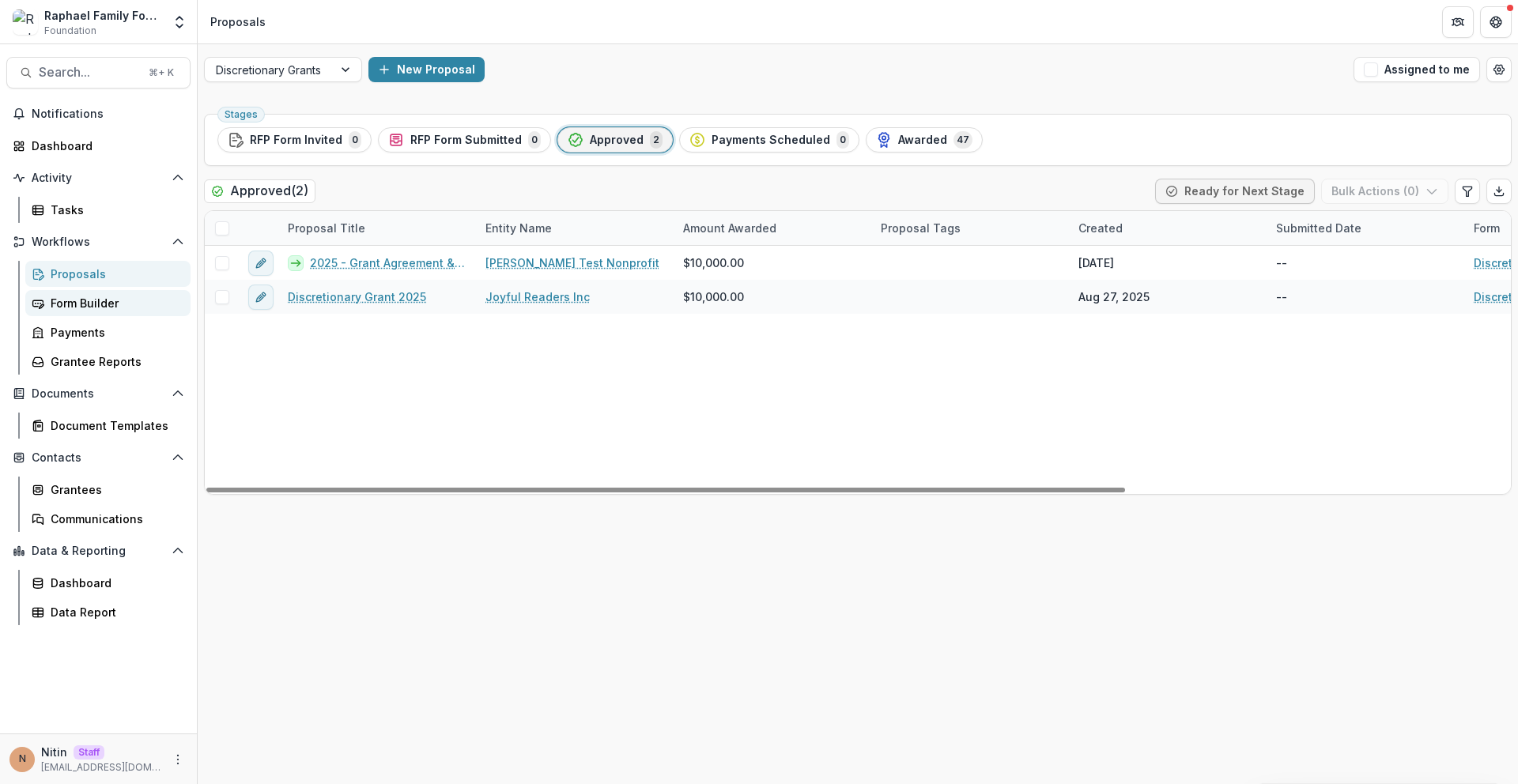
click at [103, 311] on link "Form Builder" at bounding box center [107, 303] width 165 height 26
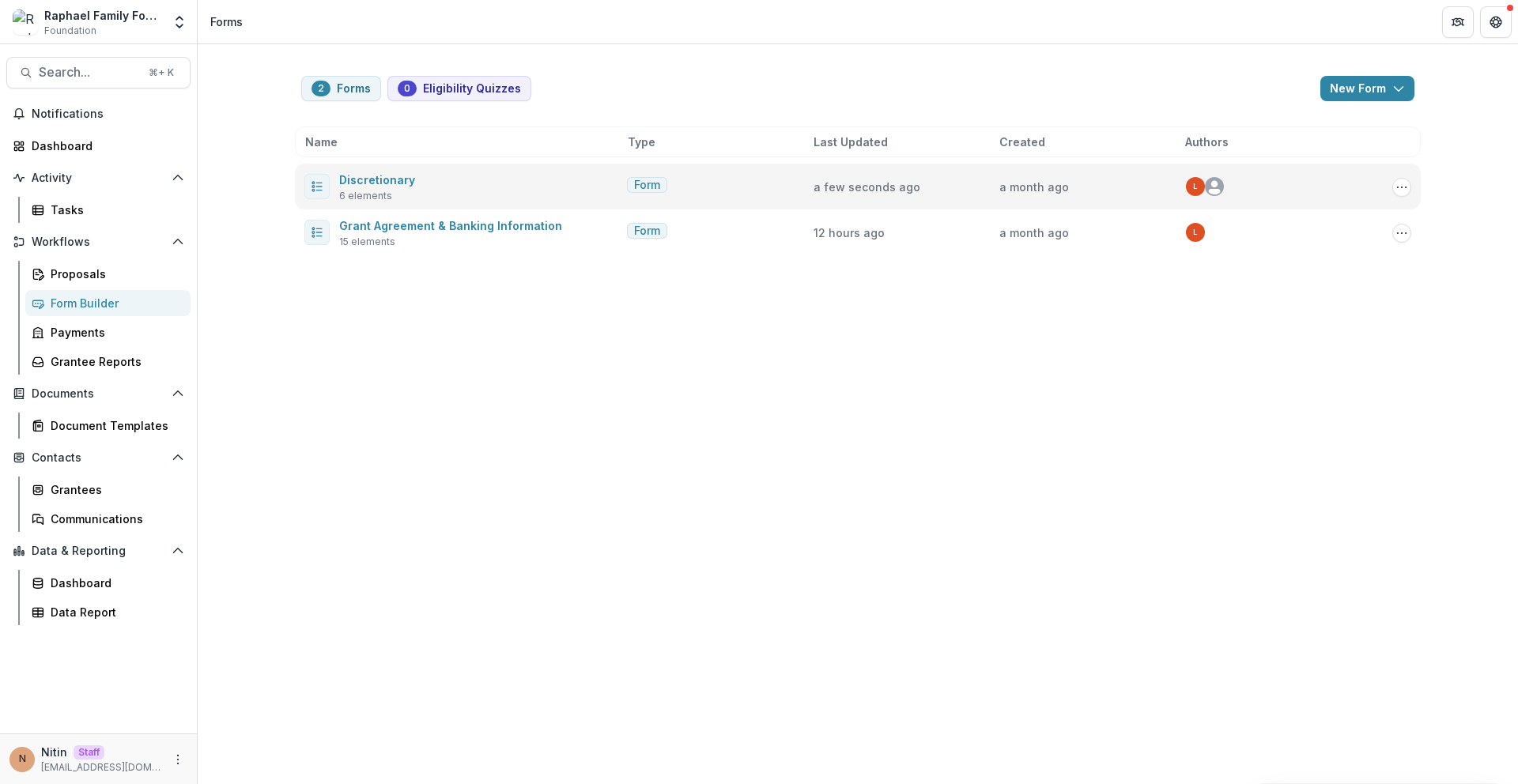
click at [399, 186] on span "Discretionary" at bounding box center [377, 180] width 76 height 19
click at [395, 179] on link "Discretionary" at bounding box center [377, 180] width 76 height 14
